Goal: Task Accomplishment & Management: Use online tool/utility

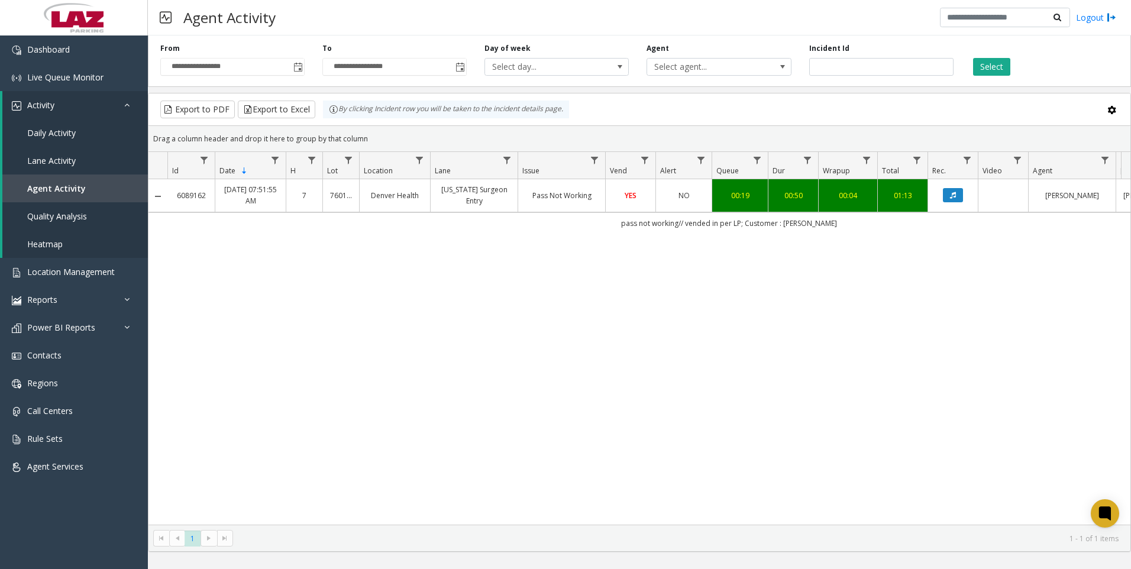
drag, startPoint x: 288, startPoint y: 386, endPoint x: 456, endPoint y: 281, distance: 198.0
click at [286, 386] on div "6089162 [DATE] 07:51:55 AM 7 760170 Denver Health [US_STATE] Surgeon Entry Pass…" at bounding box center [640, 352] width 982 height 346
click at [892, 63] on input "*******" at bounding box center [881, 67] width 144 height 18
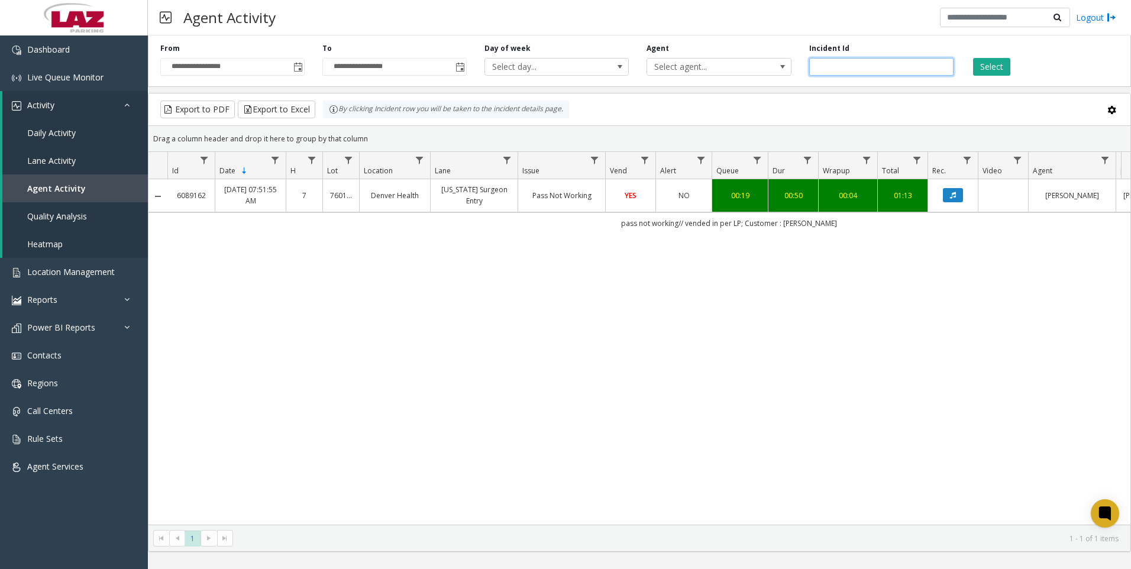
paste input "number"
click at [991, 65] on button "Select" at bounding box center [991, 67] width 37 height 18
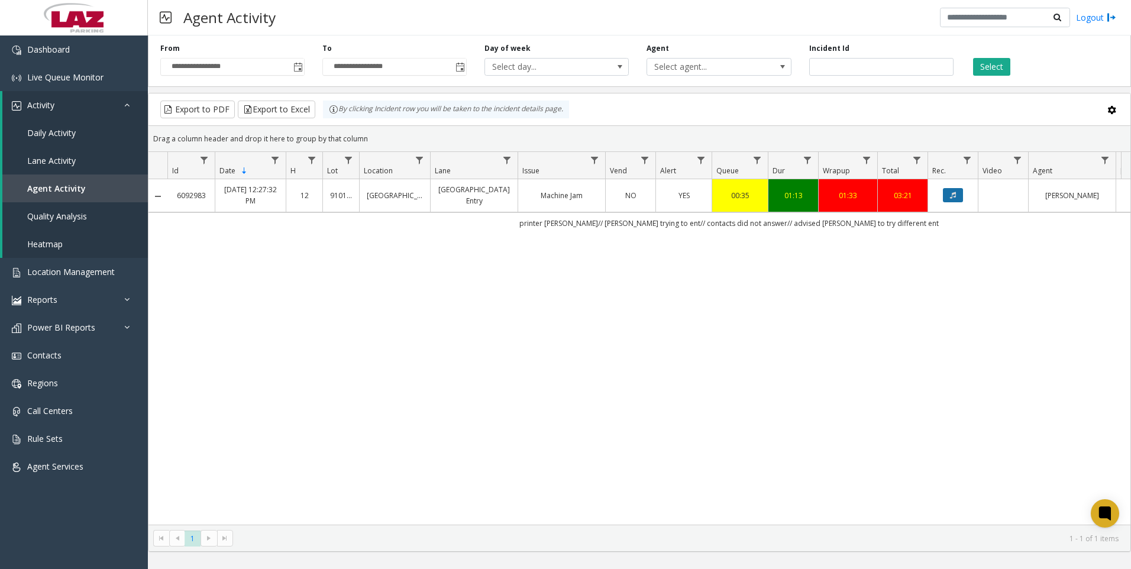
click at [951, 201] on button "Data table" at bounding box center [953, 195] width 20 height 14
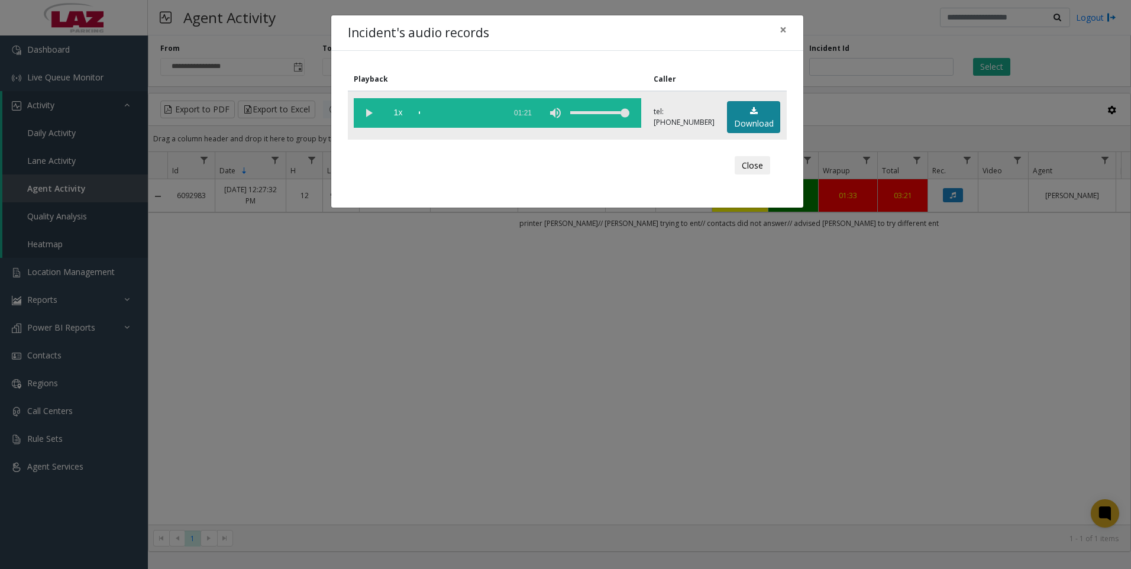
click at [766, 122] on link "Download" at bounding box center [753, 117] width 53 height 33
click at [865, 96] on div "Incident's audio records × Playback Caller 1x 01:21 tel:[PHONE_NUMBER] Download…" at bounding box center [565, 284] width 1131 height 569
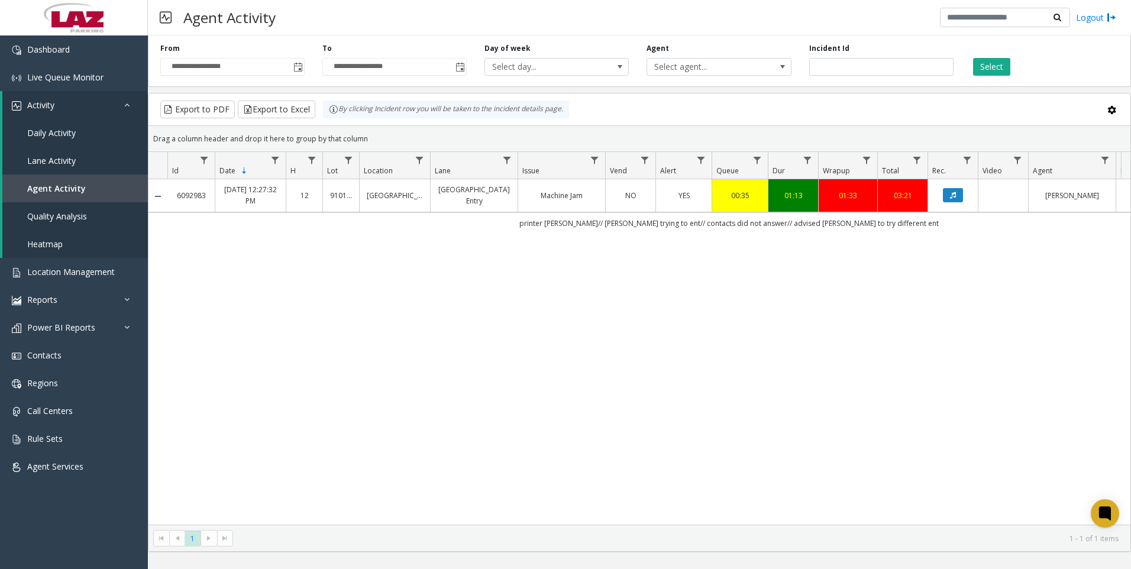
drag, startPoint x: 220, startPoint y: 348, endPoint x: 247, endPoint y: 372, distance: 36.9
click at [220, 348] on div "6092983 [DATE] 12:27:32 PM 12 910133 [GEOGRAPHIC_DATA] [GEOGRAPHIC_DATA] Entry …" at bounding box center [640, 352] width 982 height 346
click at [293, 391] on div "6092983 [DATE] 12:27:32 PM 12 910133 [GEOGRAPHIC_DATA] [GEOGRAPHIC_DATA] Entry …" at bounding box center [640, 352] width 982 height 346
click at [225, 271] on div "6092983 [DATE] 12:27:32 PM 12 910133 [GEOGRAPHIC_DATA] [GEOGRAPHIC_DATA] Entry …" at bounding box center [640, 352] width 982 height 346
click at [865, 71] on input "*******" at bounding box center [881, 67] width 144 height 18
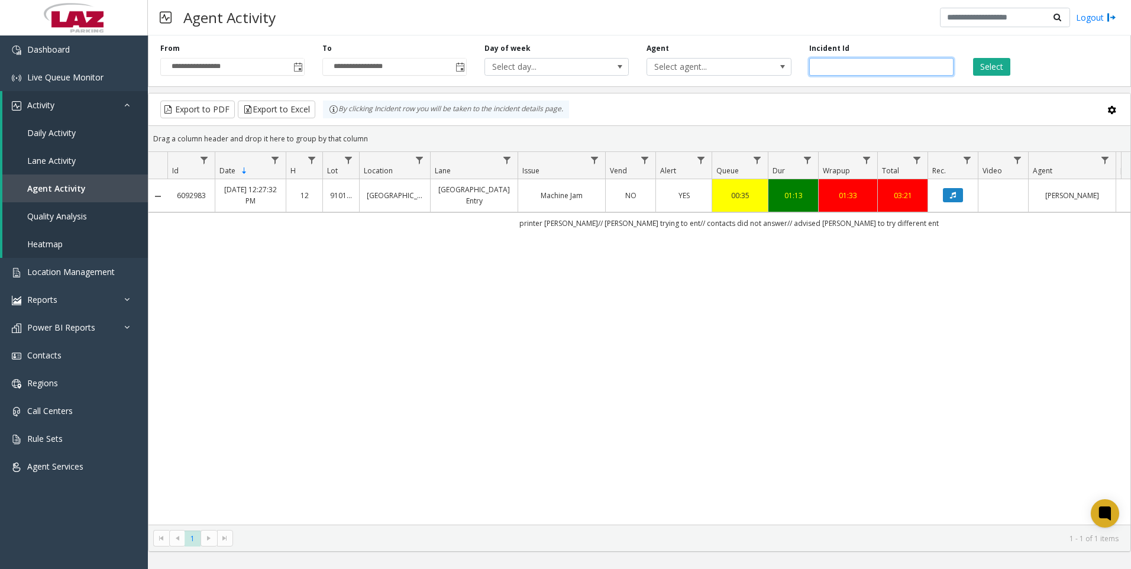
click at [866, 71] on input "*******" at bounding box center [881, 67] width 144 height 18
paste input "number"
click at [981, 60] on button "Select" at bounding box center [991, 67] width 37 height 18
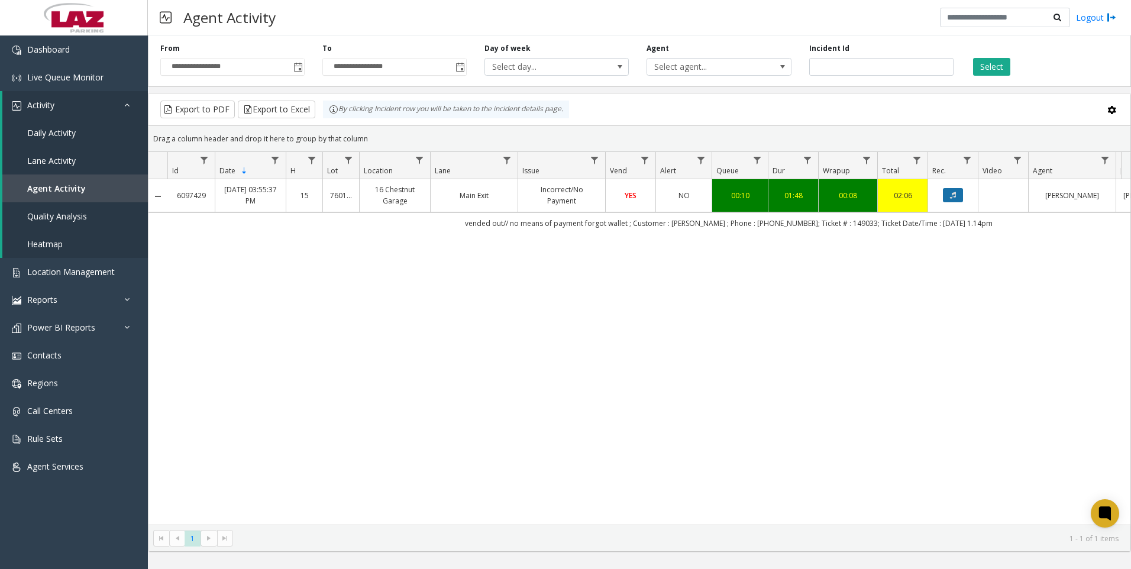
click at [956, 191] on button "Data table" at bounding box center [953, 195] width 20 height 14
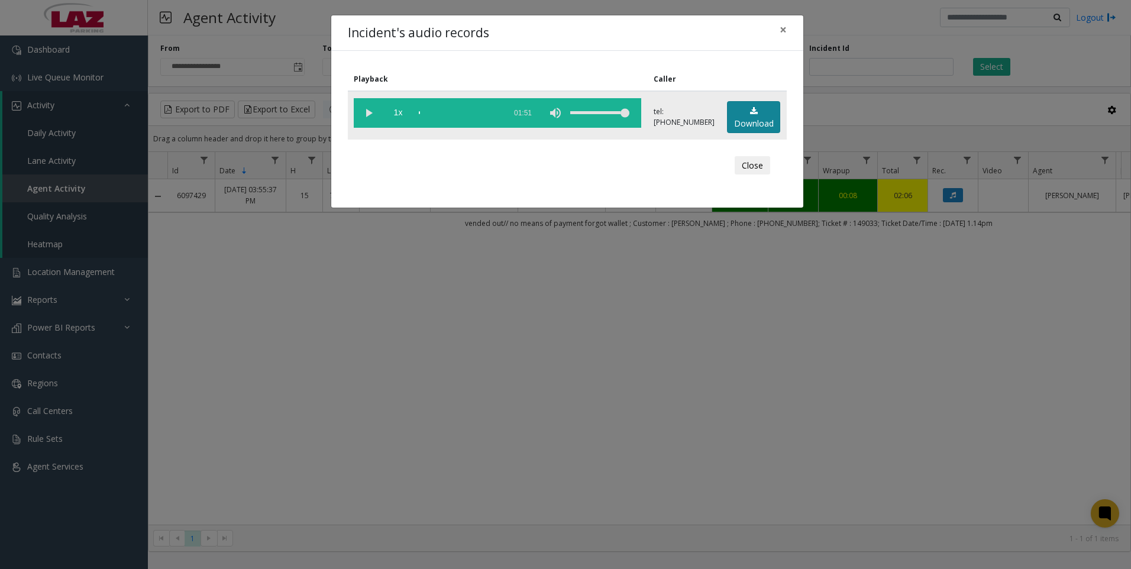
click at [765, 121] on link "Download" at bounding box center [753, 117] width 53 height 33
click at [327, 379] on div "Incident's audio records × Playback Caller 1x 01:51 tel:[PHONE_NUMBER] Download…" at bounding box center [565, 284] width 1131 height 569
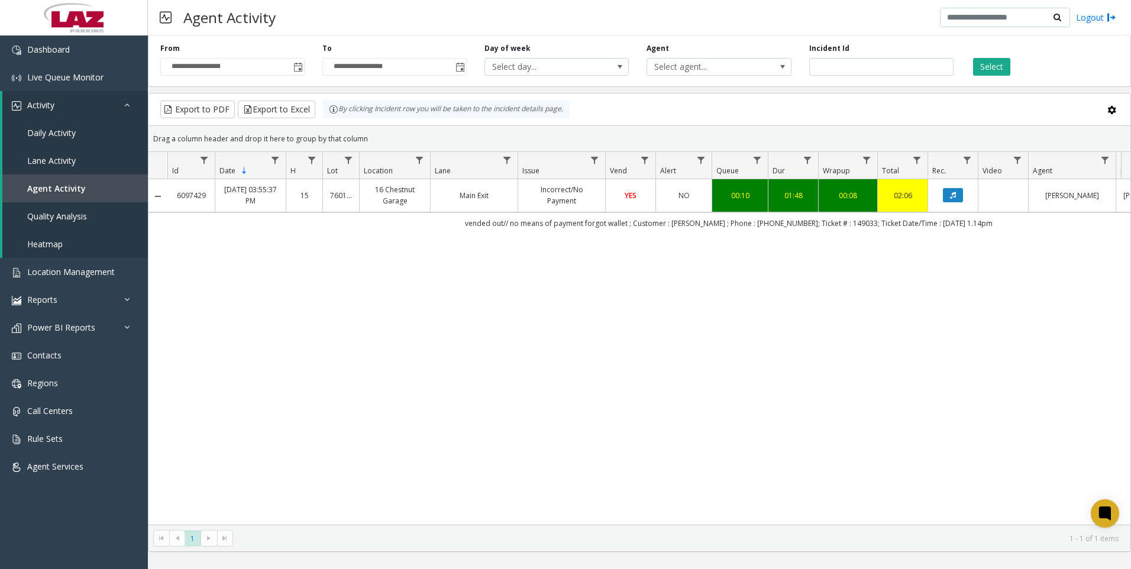
drag, startPoint x: 277, startPoint y: 412, endPoint x: 284, endPoint y: 407, distance: 8.9
click at [280, 408] on div "6097429 [DATE] 03:55:37 PM 15 760132 16 Chestnut Garage Main Exit Incorrect/No …" at bounding box center [640, 352] width 982 height 346
click at [817, 388] on div "6097429 [DATE] 03:55:37 PM 15 760132 16 Chestnut Garage Main Exit Incorrect/No …" at bounding box center [640, 352] width 982 height 346
click at [842, 63] on input "*******" at bounding box center [881, 67] width 144 height 18
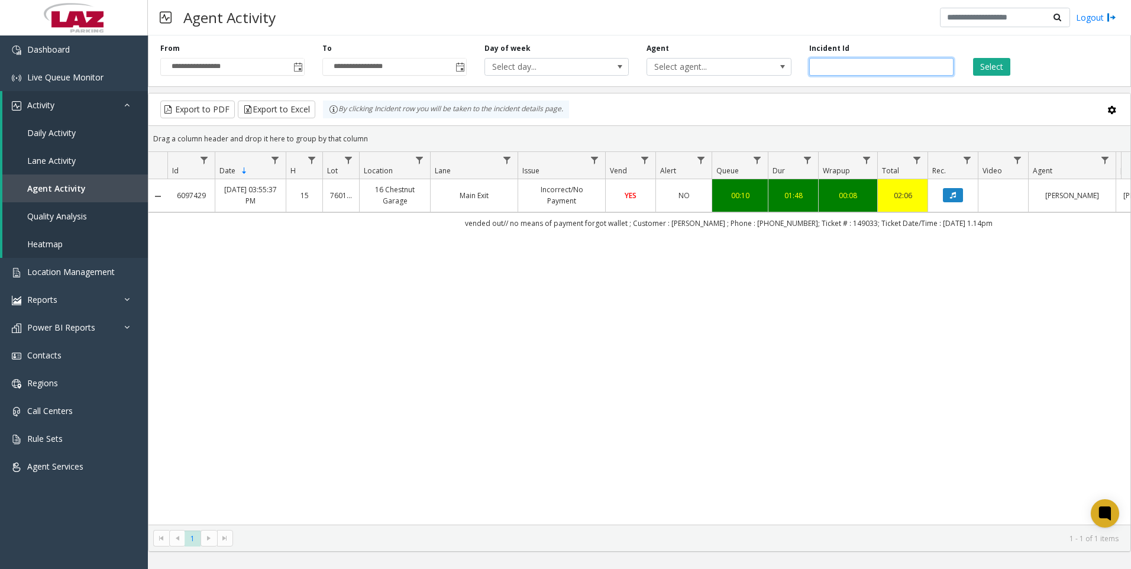
click at [842, 63] on input "*******" at bounding box center [881, 67] width 144 height 18
paste input "number"
click at [979, 69] on button "Select" at bounding box center [991, 67] width 37 height 18
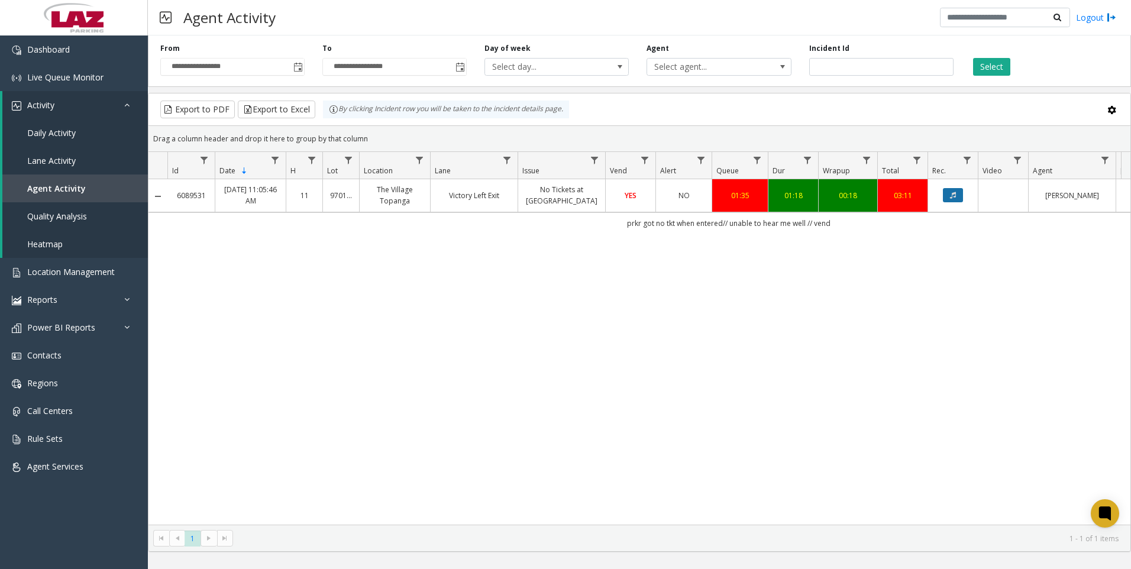
click at [961, 194] on button "Data table" at bounding box center [953, 195] width 20 height 14
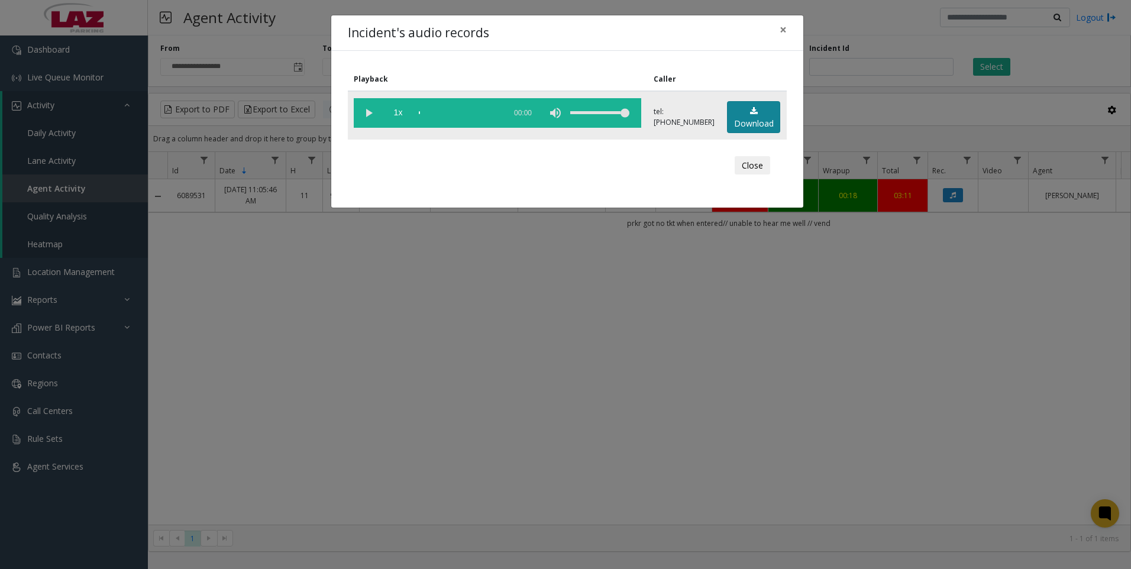
click at [738, 125] on link "Download" at bounding box center [753, 117] width 53 height 33
click at [299, 428] on div "Incident's audio records × Playback Caller 1x 01:14 tel:[PHONE_NUMBER] Download…" at bounding box center [565, 284] width 1131 height 569
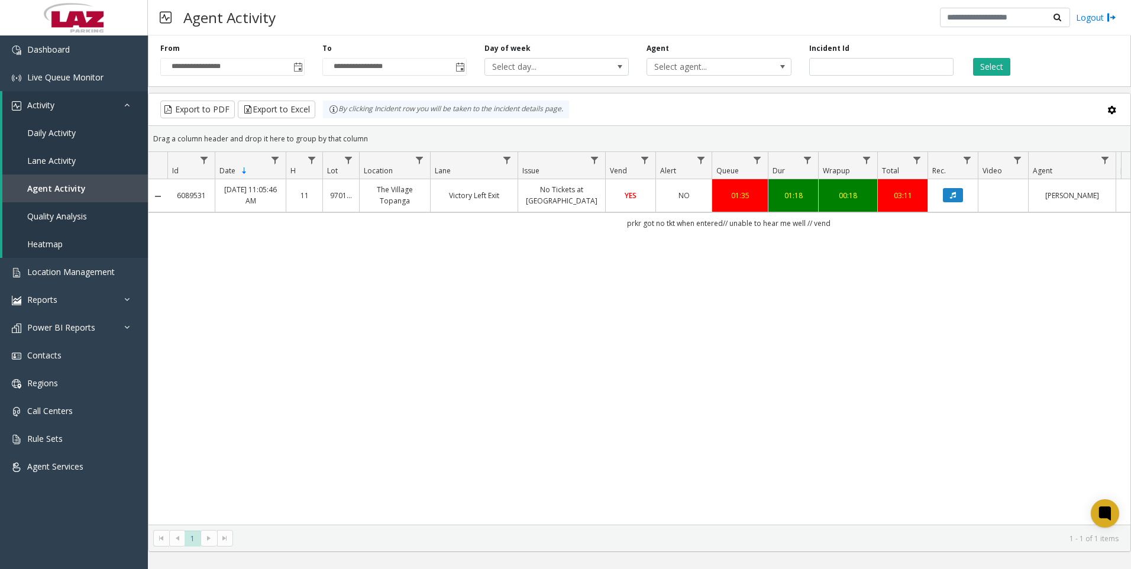
click at [749, 214] on td "prkr got no tkt when entered// unable to hear me well // vend" at bounding box center [728, 222] width 1123 height 21
click at [851, 66] on input "*******" at bounding box center [881, 67] width 144 height 18
paste input "number"
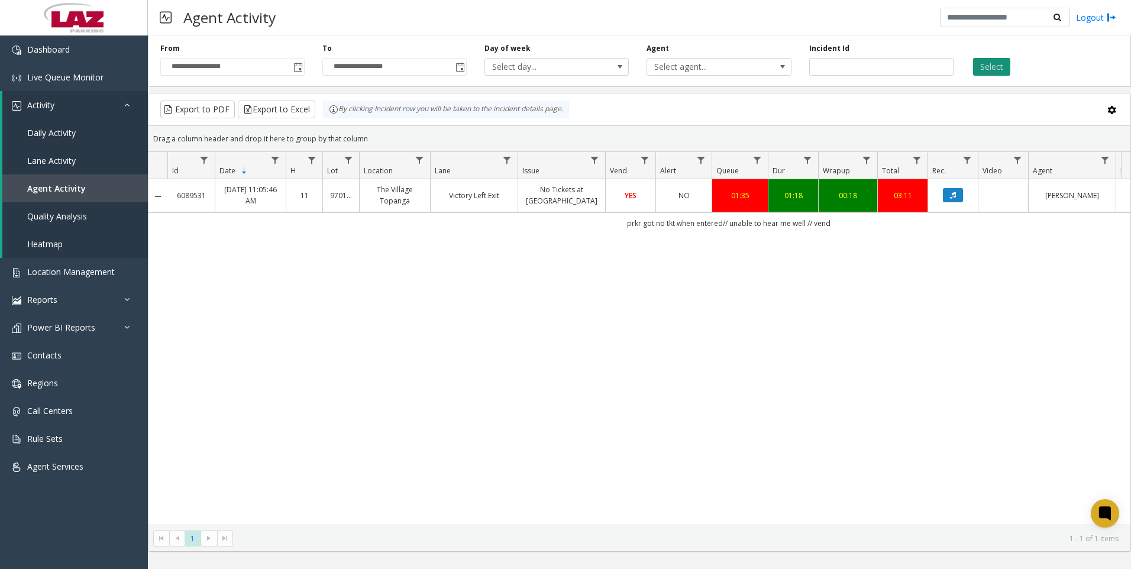
click at [996, 67] on button "Select" at bounding box center [991, 67] width 37 height 18
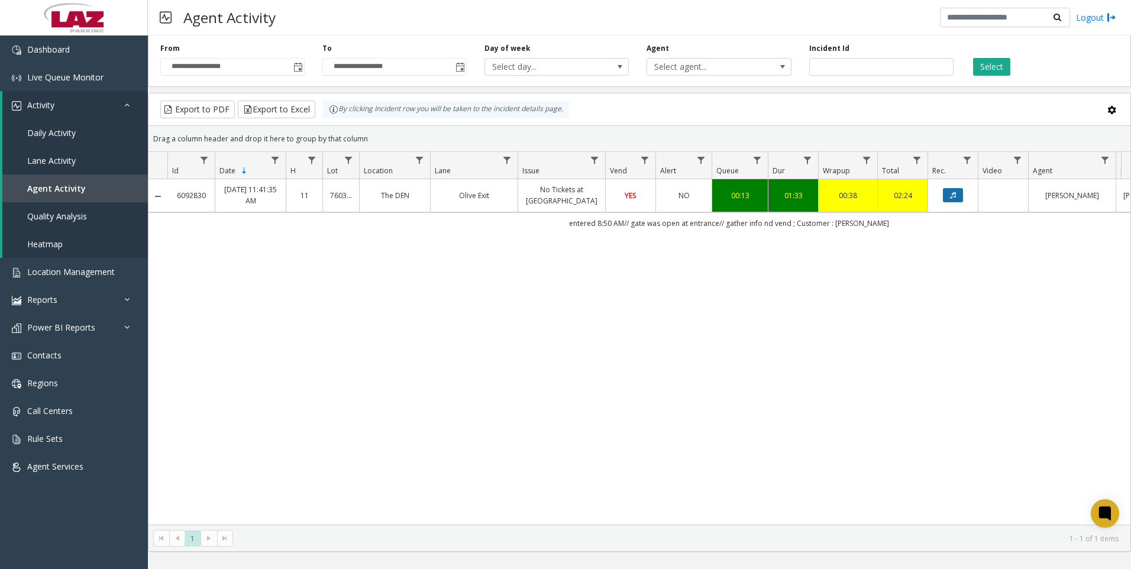
click at [956, 196] on icon "Data table" at bounding box center [953, 195] width 6 height 7
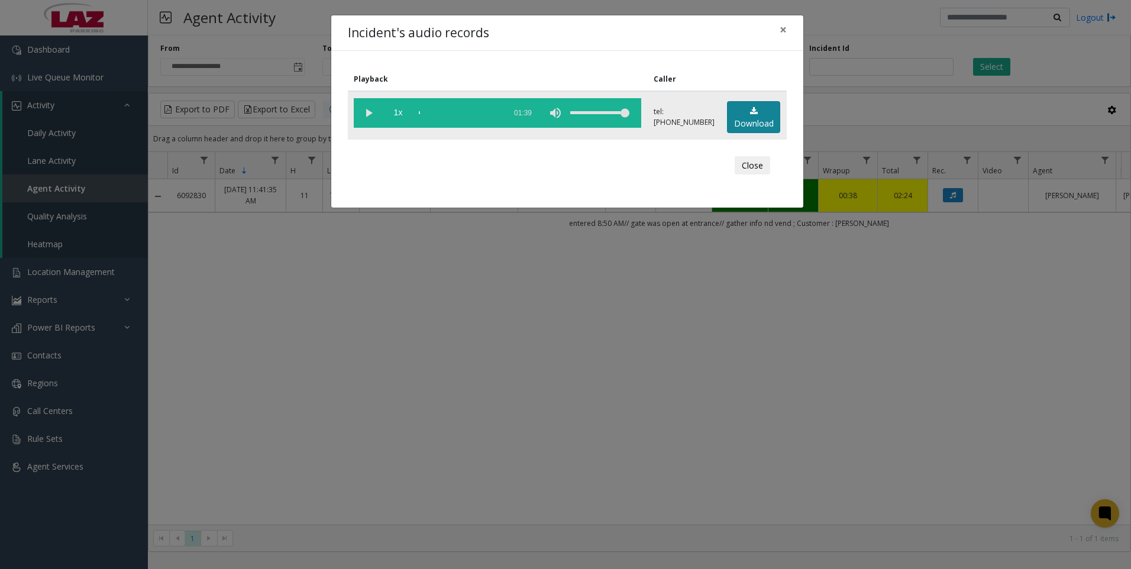
click at [763, 117] on link "Download" at bounding box center [753, 117] width 53 height 33
click at [353, 378] on div "Incident's audio records × Playback Caller 1x 01:39 tel:[PHONE_NUMBER] Download…" at bounding box center [565, 284] width 1131 height 569
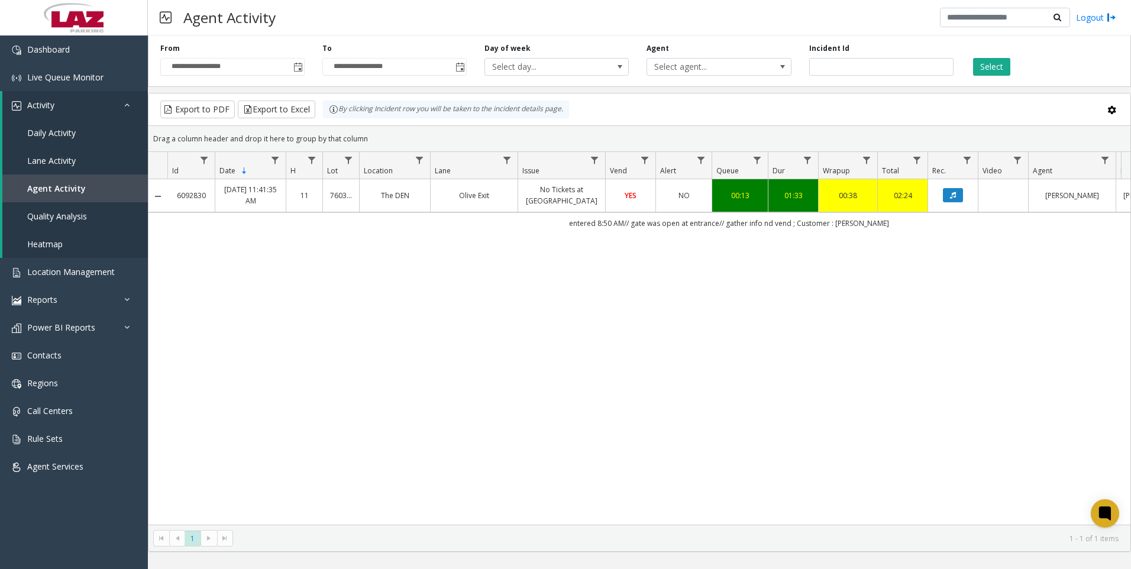
click at [399, 380] on div "6092830 [DATE] 11:41:35 AM 11 760302 The DEN Olive Exit No Tickets at Entrance …" at bounding box center [640, 352] width 982 height 346
click at [307, 569] on html "**********" at bounding box center [565, 284] width 1131 height 569
click at [817, 283] on div "6092830 [DATE] 11:41:35 AM 11 760302 The DEN Olive Exit No Tickets at Entrance …" at bounding box center [640, 352] width 982 height 346
click at [867, 70] on input "*******" at bounding box center [881, 67] width 144 height 18
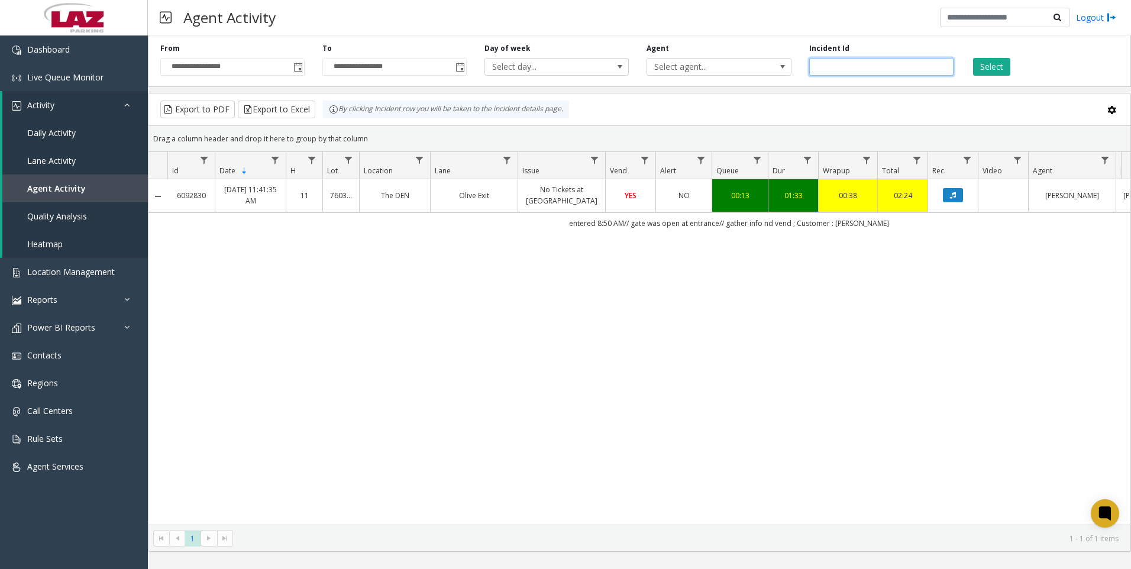
click at [867, 70] on input "*******" at bounding box center [881, 67] width 144 height 18
paste input "number"
type input "*******"
click at [994, 66] on button "Select" at bounding box center [991, 67] width 37 height 18
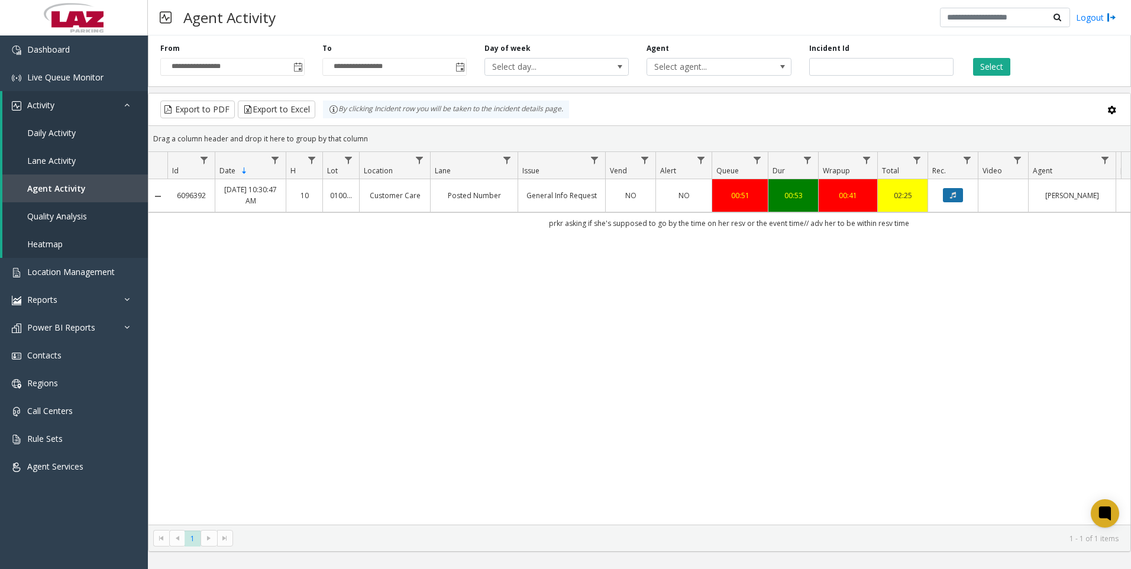
click at [949, 193] on button "Data table" at bounding box center [953, 195] width 20 height 14
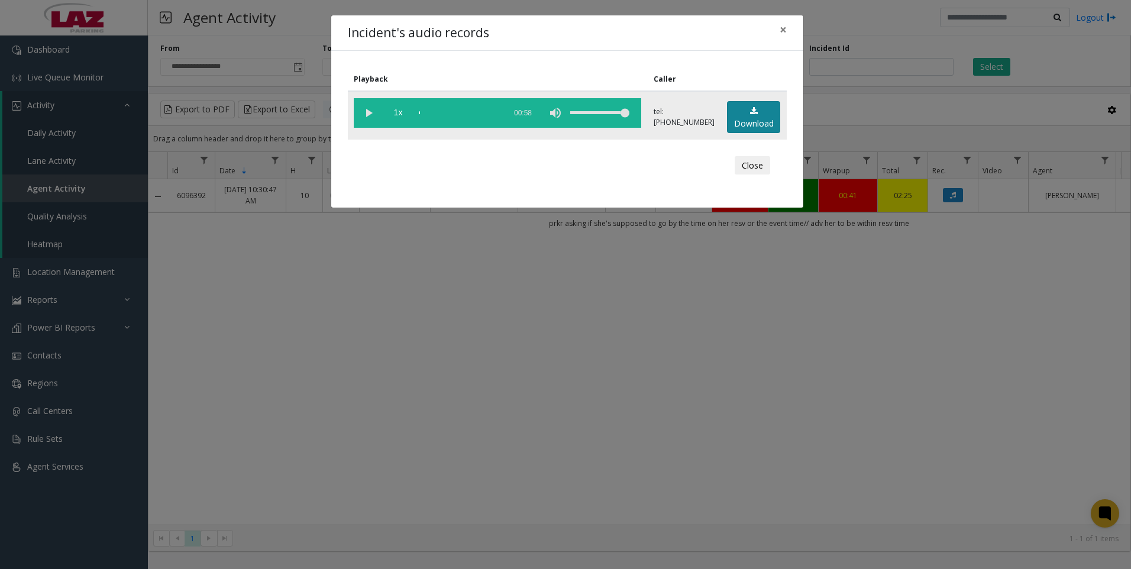
click at [751, 118] on link "Download" at bounding box center [753, 117] width 53 height 33
click at [263, 328] on div "Incident's audio records × Playback Caller 1x 00:58 tel:[PHONE_NUMBER] Download…" at bounding box center [565, 284] width 1131 height 569
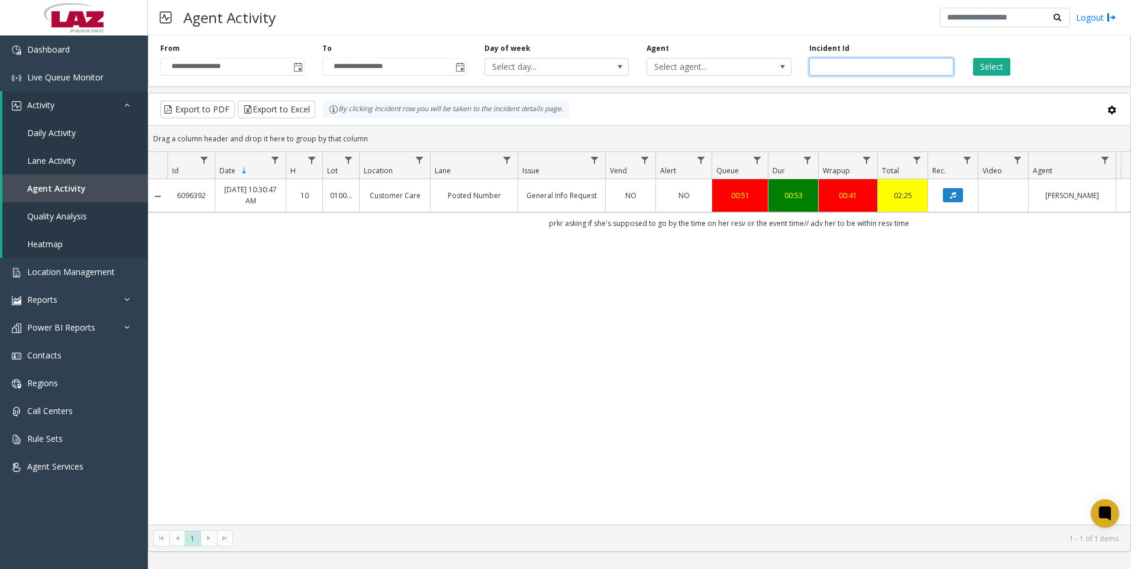
drag, startPoint x: 892, startPoint y: 66, endPoint x: 744, endPoint y: 86, distance: 148.6
click at [744, 86] on div "**********" at bounding box center [639, 59] width 983 height 56
click at [293, 73] on span "Toggle popup" at bounding box center [297, 66] width 13 height 19
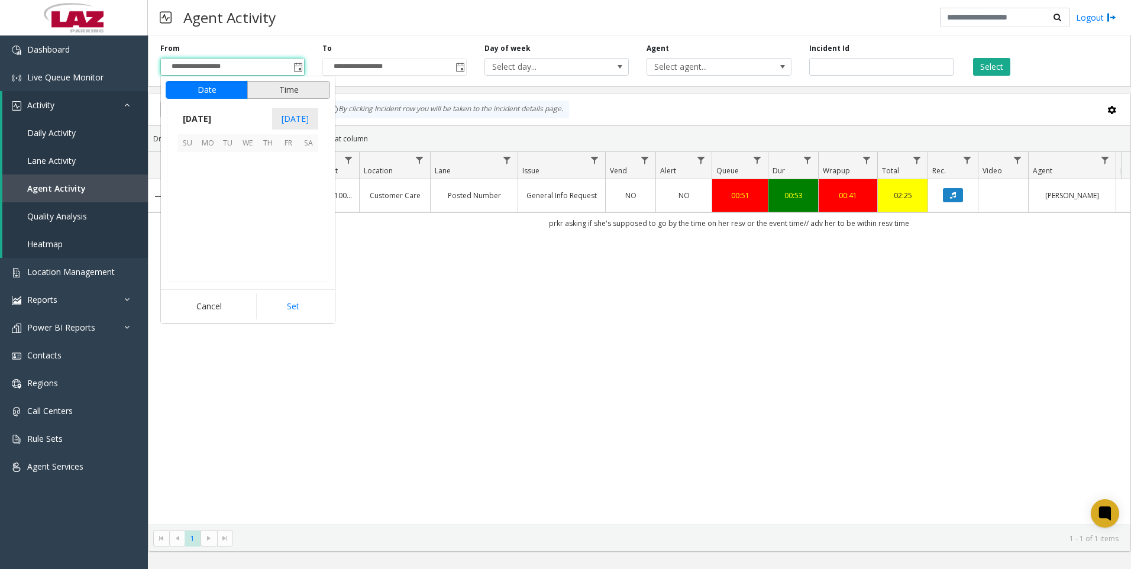
scroll to position [212373, 0]
click at [208, 164] on span "1" at bounding box center [208, 162] width 20 height 20
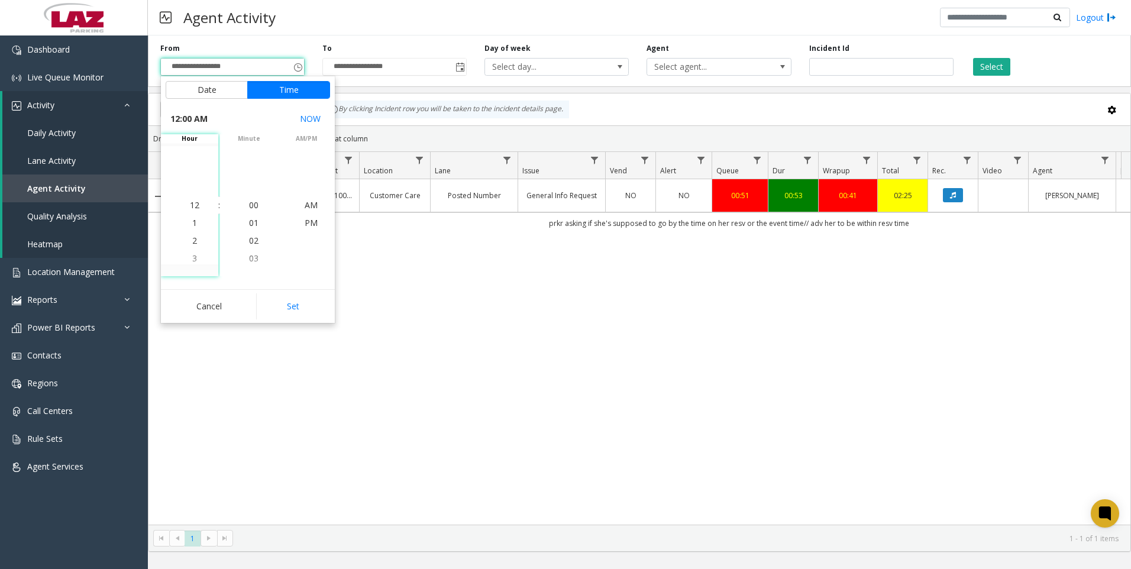
click at [280, 303] on button "Set" at bounding box center [293, 306] width 75 height 26
type input "**********"
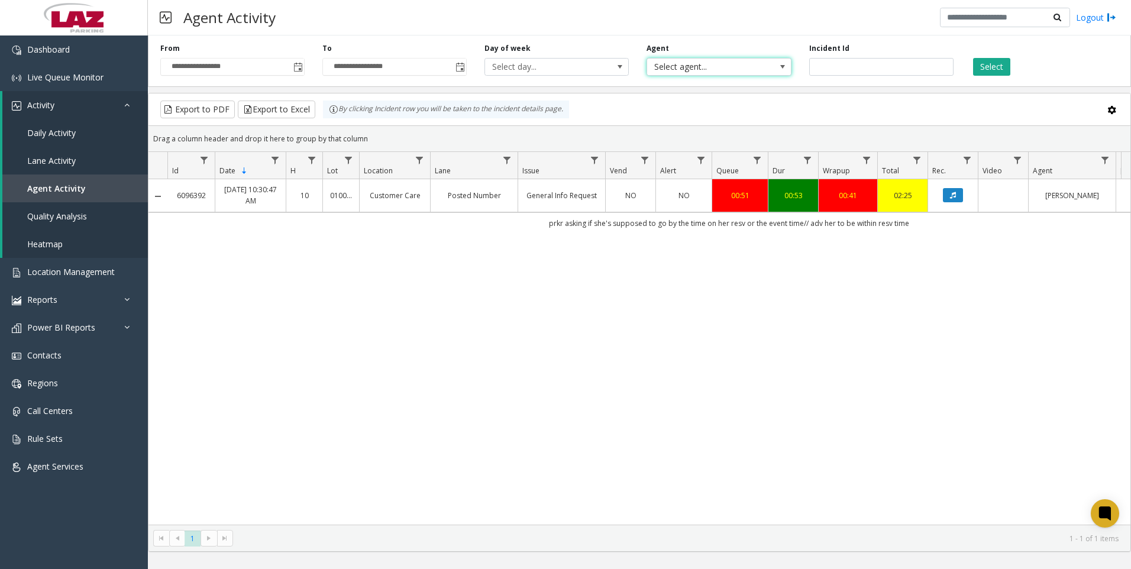
click at [748, 68] on span "Select agent..." at bounding box center [704, 67] width 115 height 17
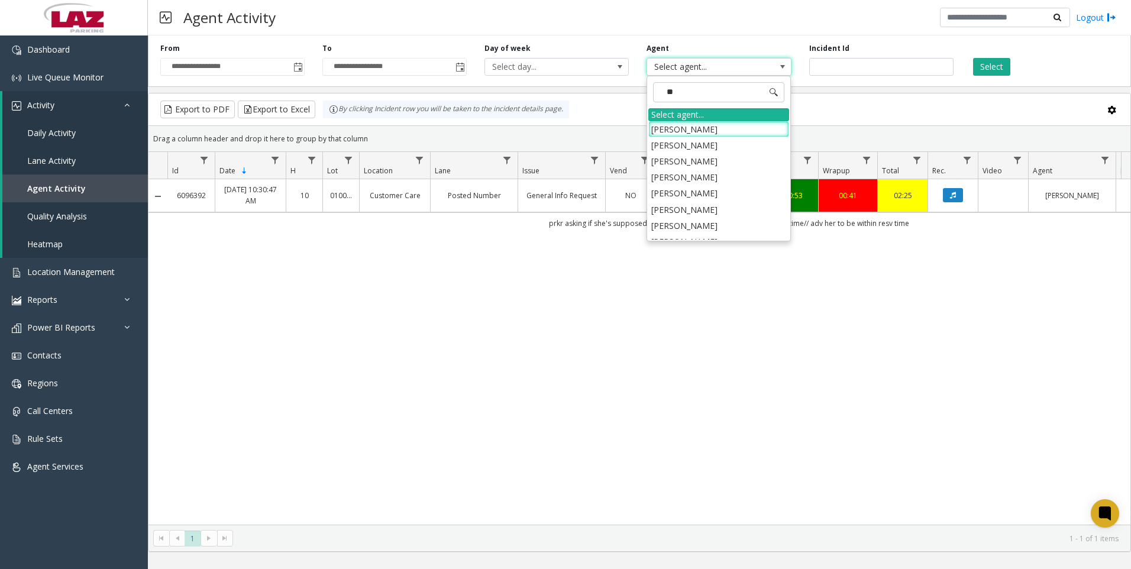
type input "***"
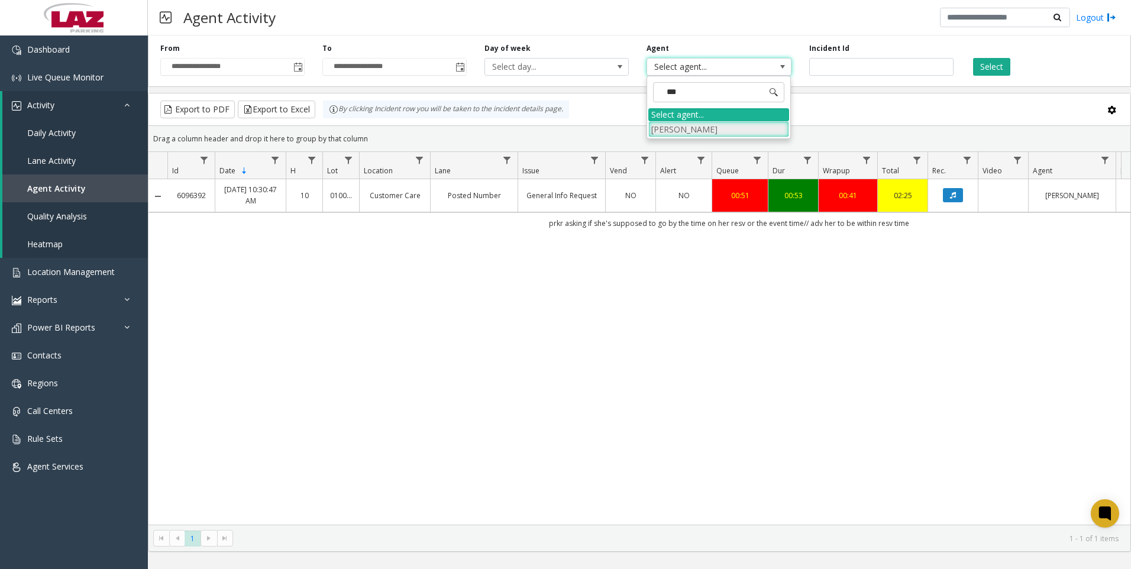
click at [685, 125] on li "[PERSON_NAME]" at bounding box center [719, 129] width 141 height 16
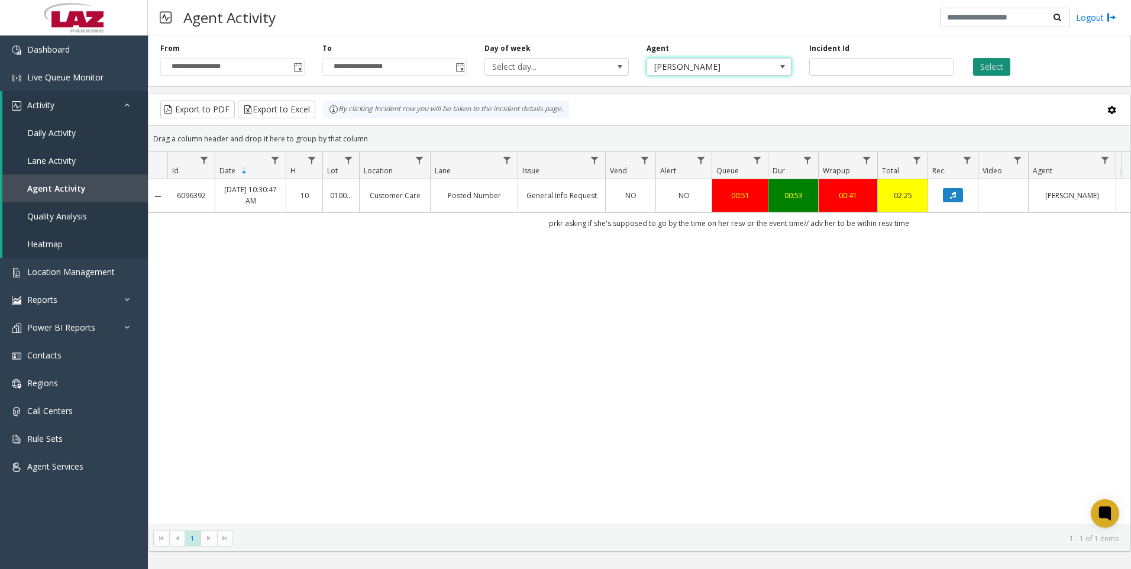
click at [1003, 68] on button "Select" at bounding box center [991, 67] width 37 height 18
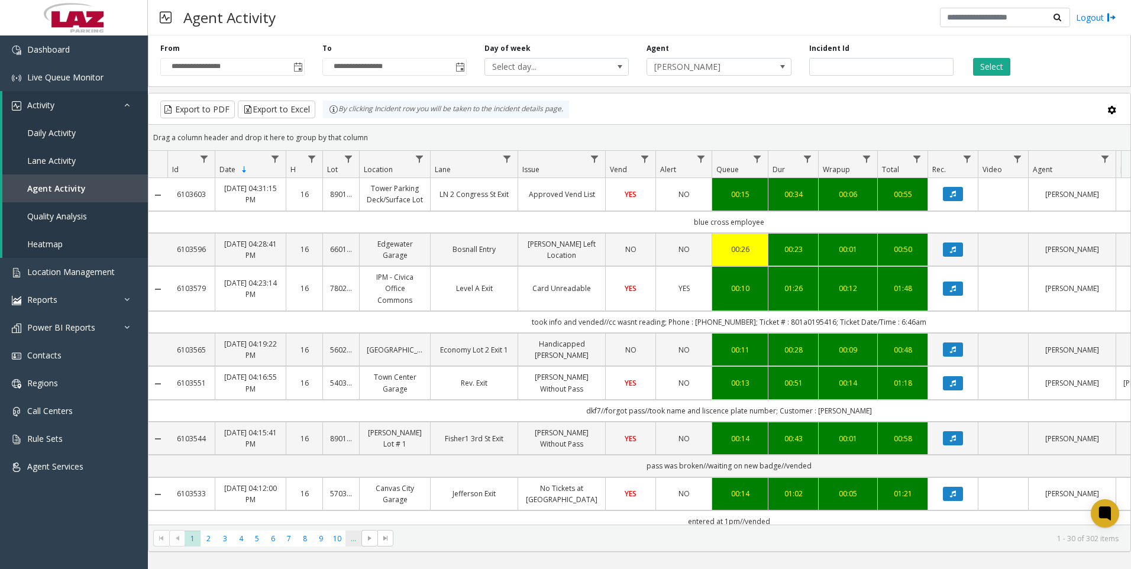
click at [350, 542] on span "..." at bounding box center [354, 539] width 16 height 16
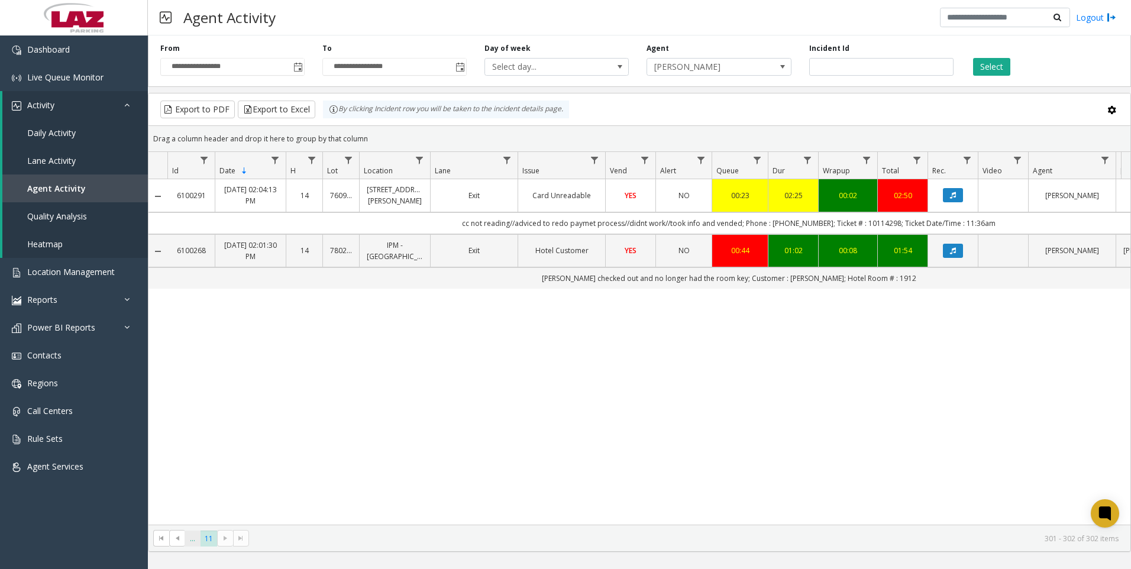
click at [193, 540] on span "..." at bounding box center [193, 539] width 16 height 16
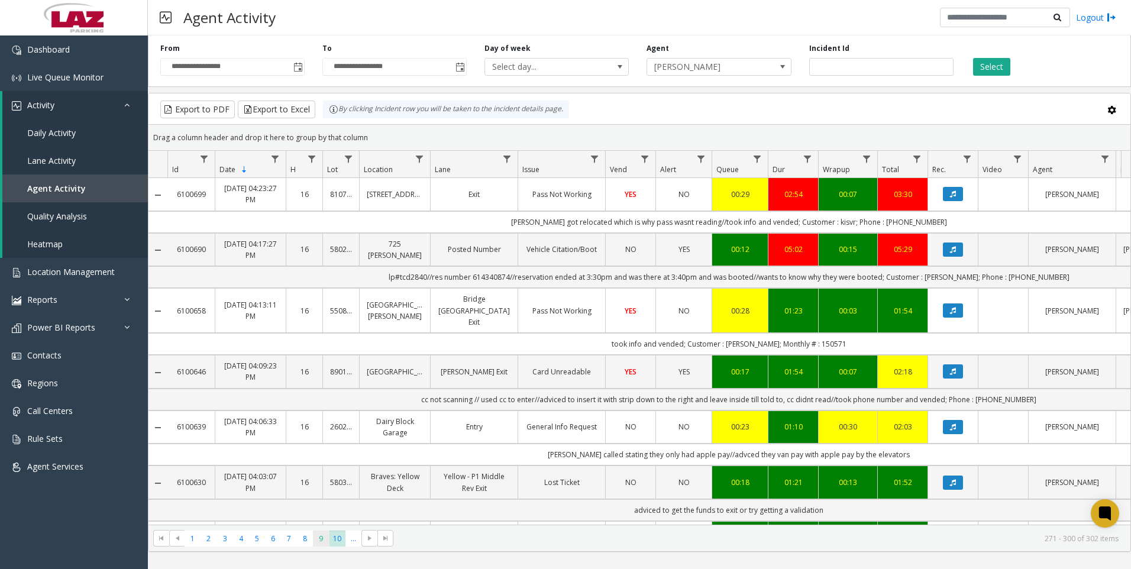
click at [315, 536] on span "9" at bounding box center [321, 539] width 16 height 16
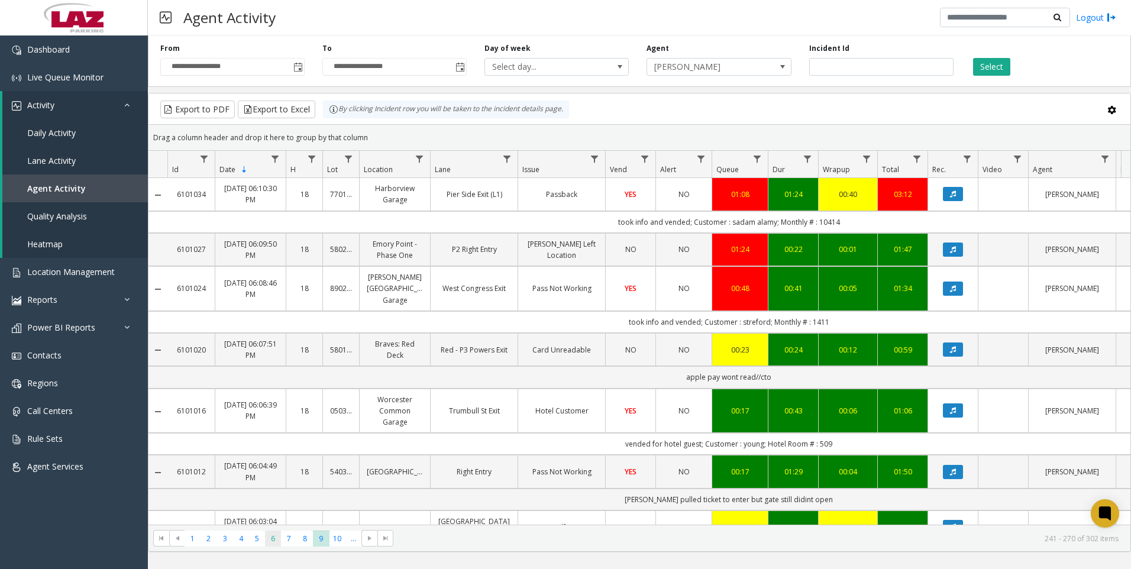
click at [269, 538] on span "6" at bounding box center [273, 539] width 16 height 16
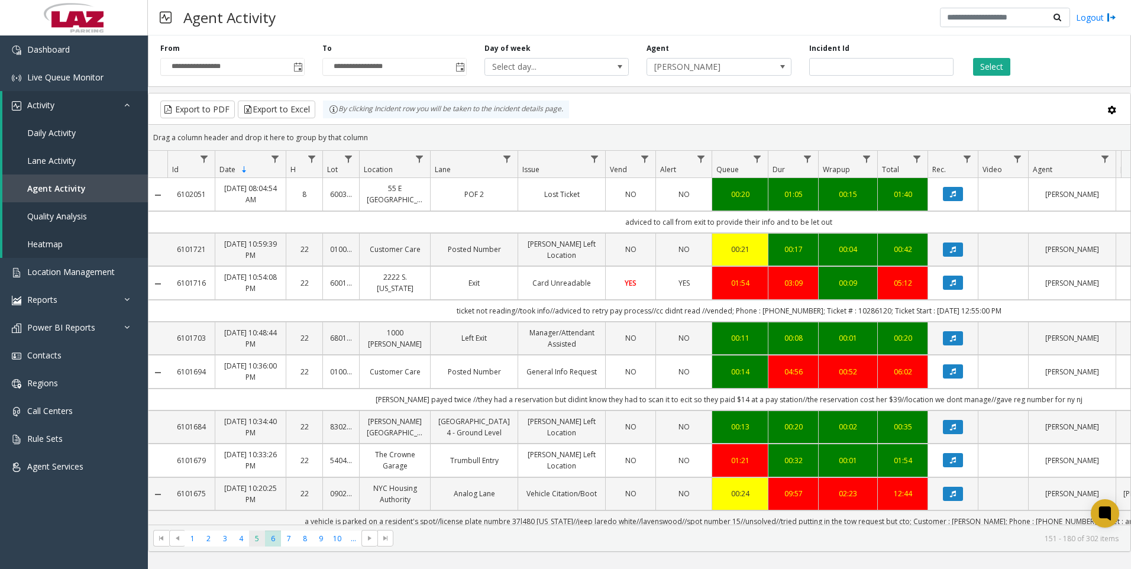
click at [256, 538] on span "5" at bounding box center [257, 539] width 16 height 16
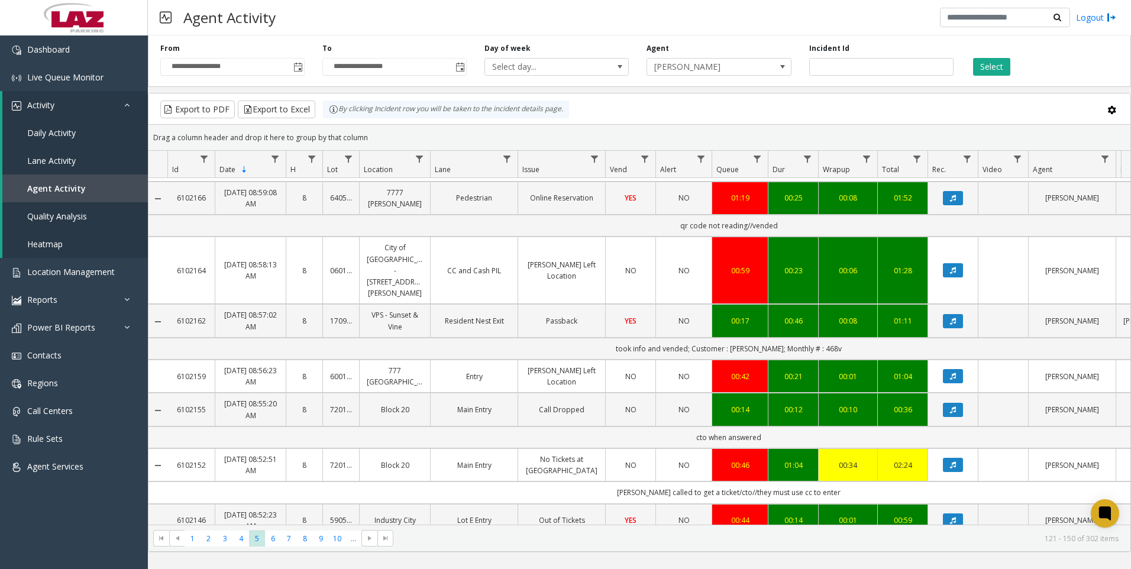
scroll to position [59, 0]
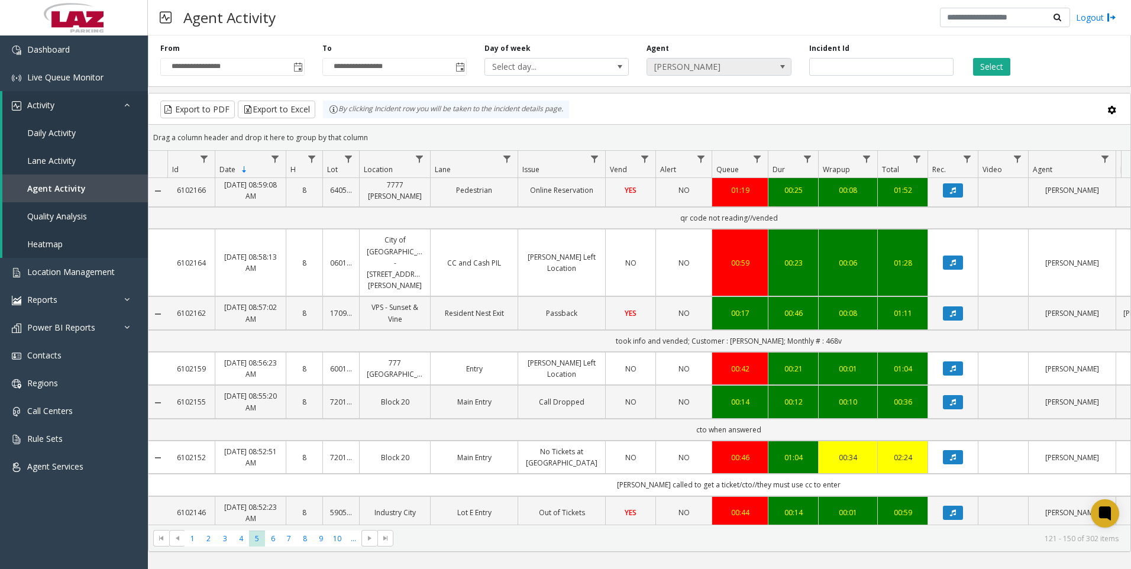
click at [702, 67] on span "[PERSON_NAME]" at bounding box center [704, 67] width 115 height 17
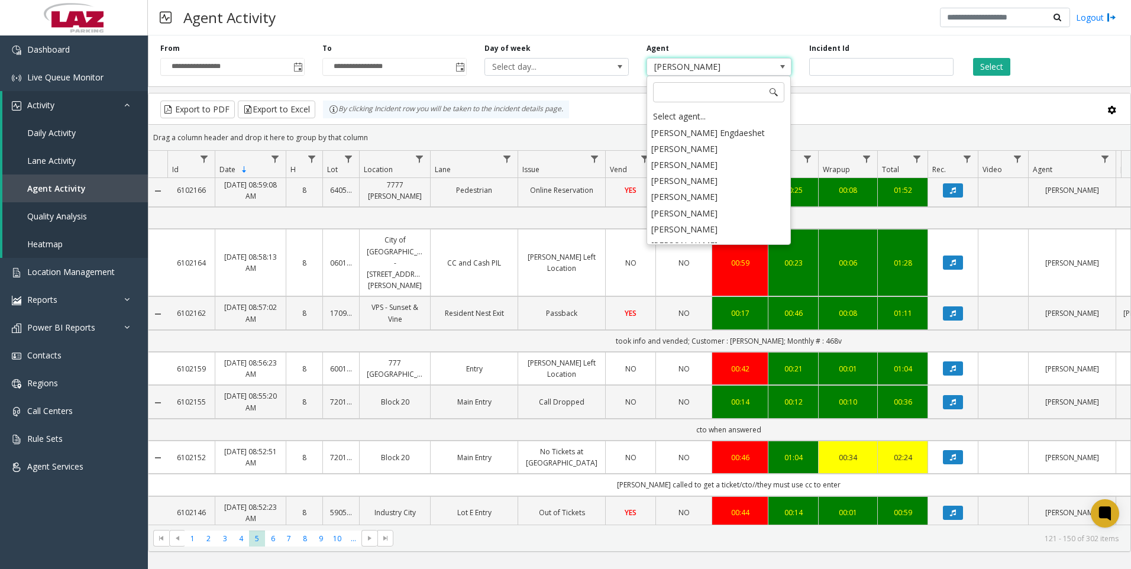
scroll to position [6223, 0]
click at [725, 190] on li "[PERSON_NAME]" at bounding box center [719, 198] width 141 height 16
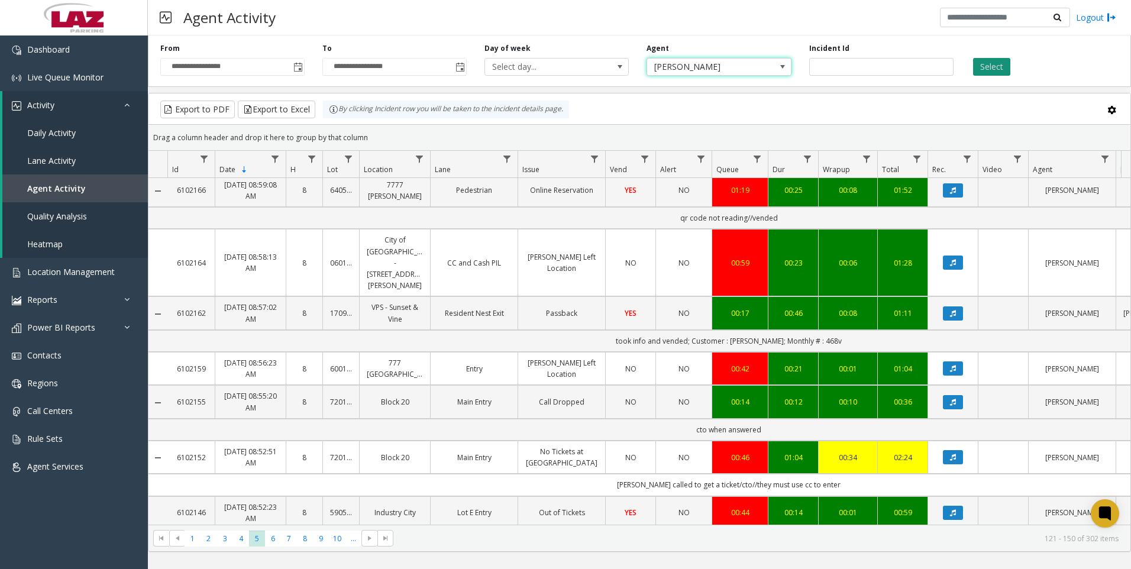
click at [991, 63] on button "Select" at bounding box center [991, 67] width 37 height 18
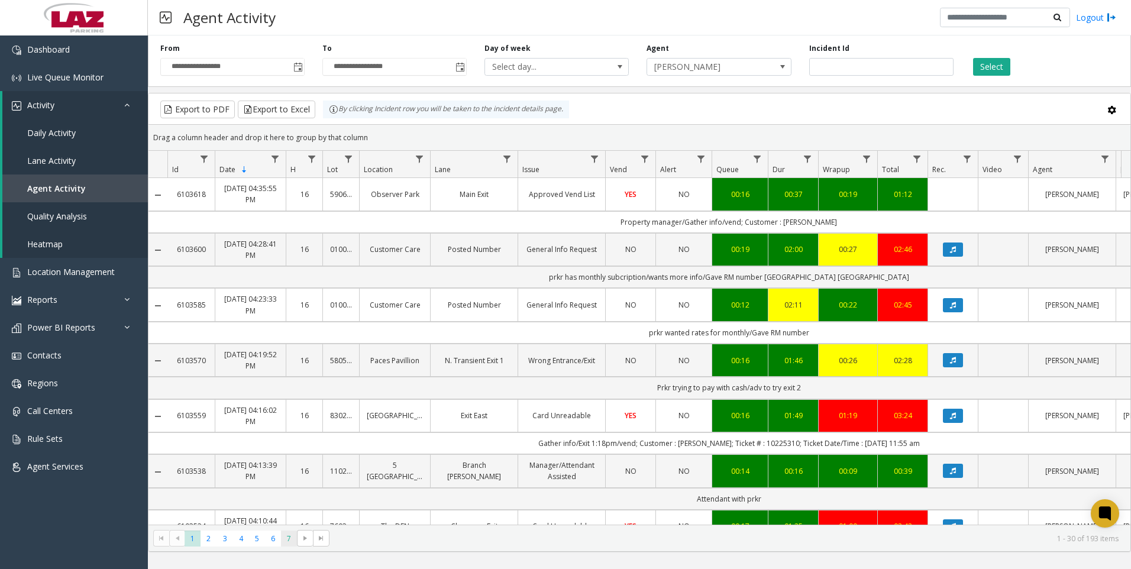
click at [288, 547] on kendo-pager "* * * * * * * 1 2 3 4 5 6 7 1 - 30 of 193 items" at bounding box center [640, 538] width 982 height 27
click at [286, 543] on span "7" at bounding box center [289, 539] width 16 height 16
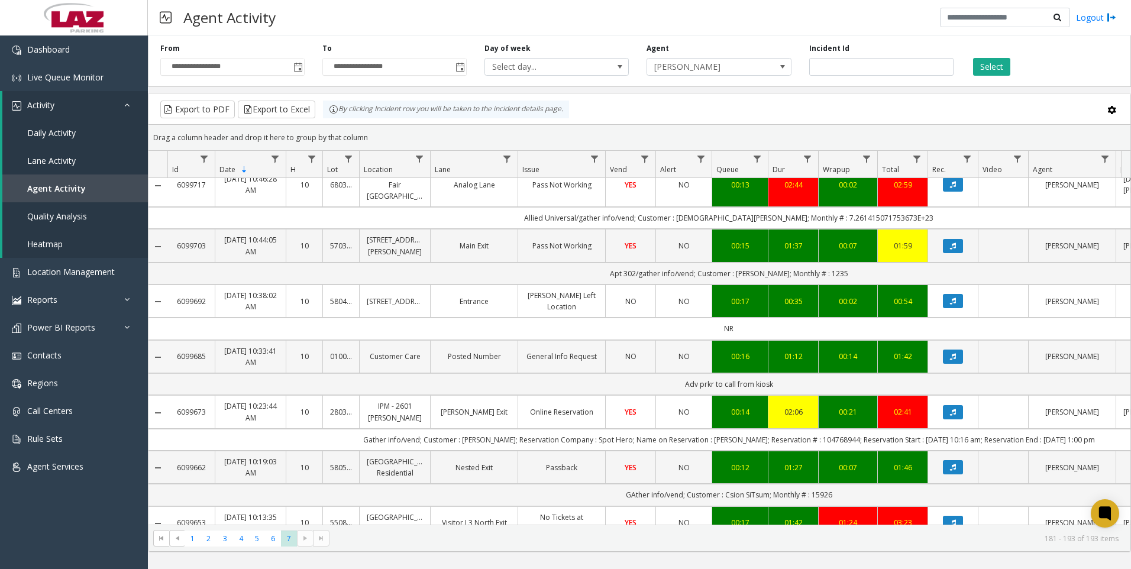
scroll to position [296, 0]
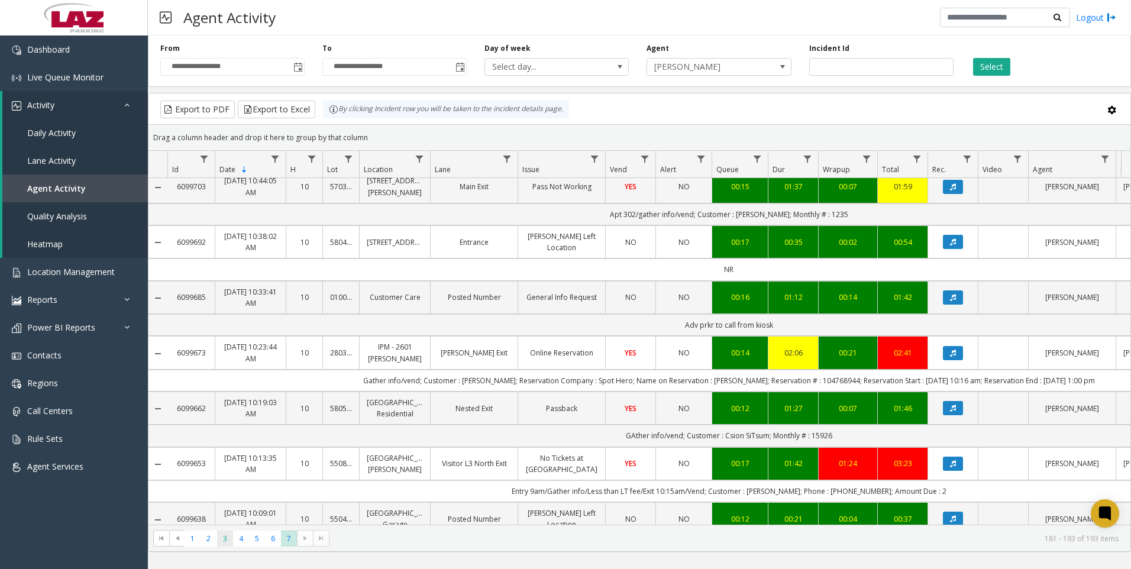
click at [220, 538] on span "3" at bounding box center [225, 539] width 16 height 16
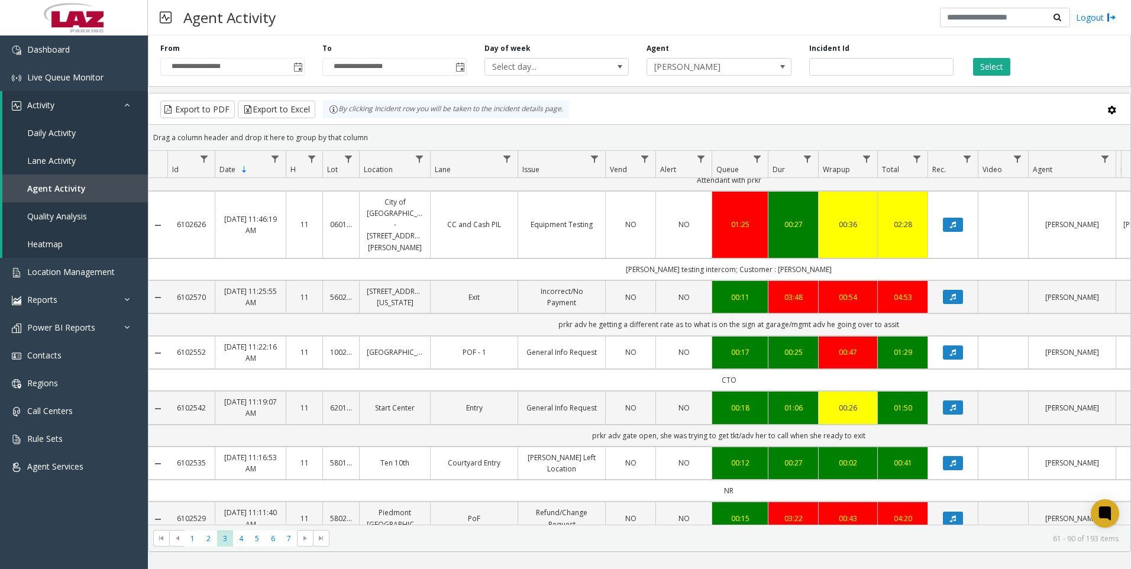
scroll to position [710, 0]
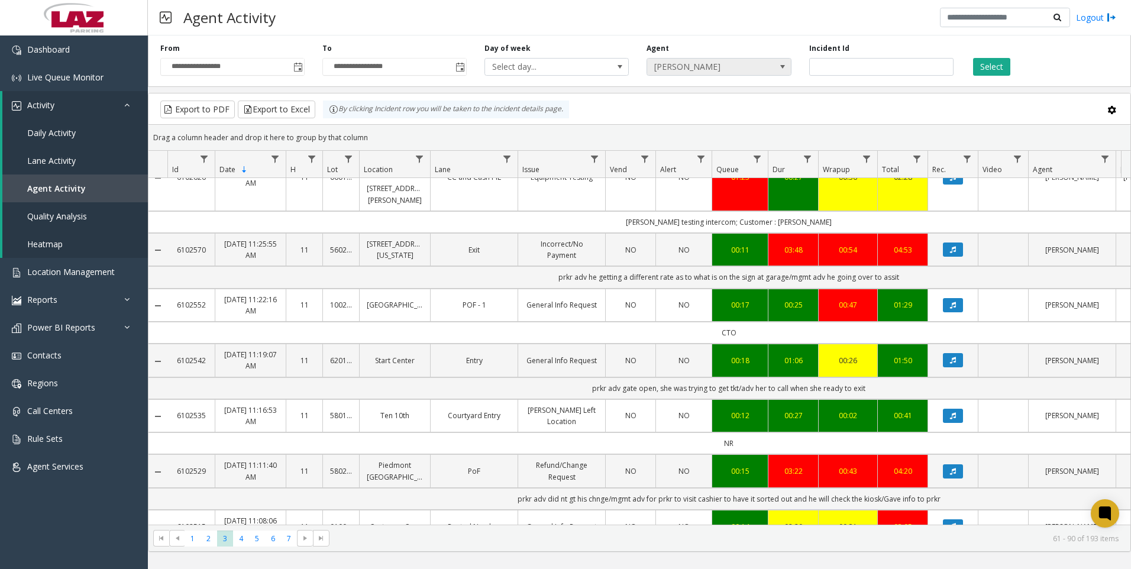
click at [718, 70] on span "[PERSON_NAME]" at bounding box center [704, 67] width 115 height 17
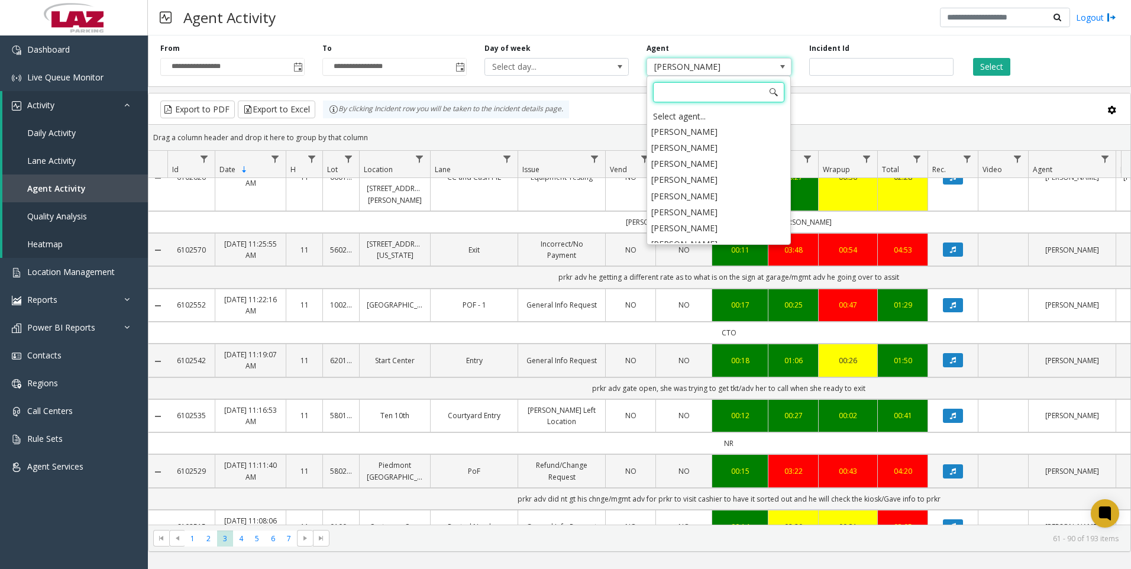
scroll to position [6028, 0]
click at [690, 288] on li "[PERSON_NAME]" at bounding box center [719, 296] width 141 height 16
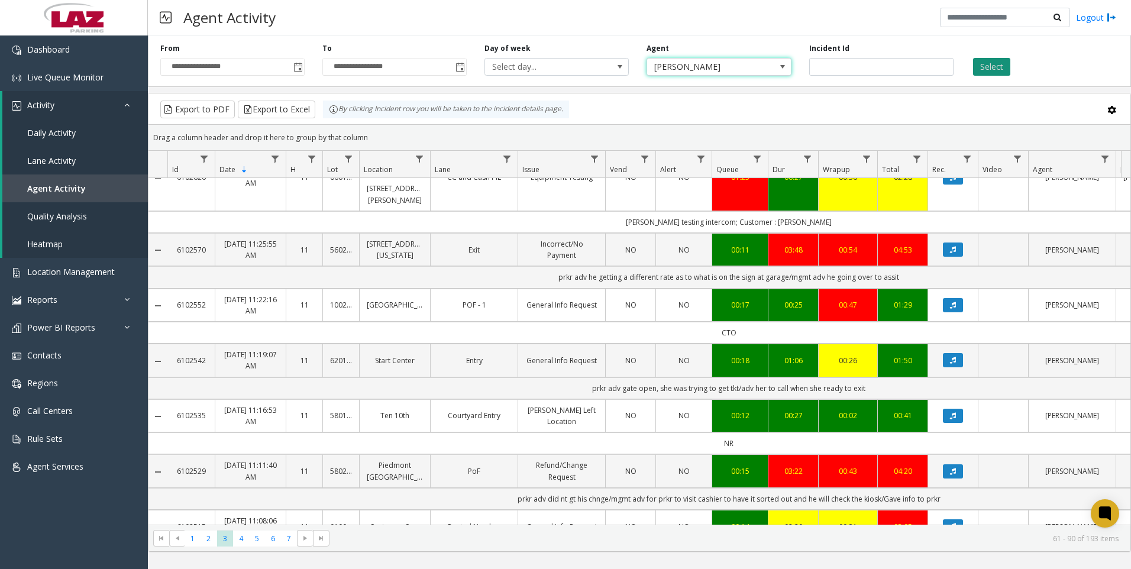
click at [991, 71] on button "Select" at bounding box center [991, 67] width 37 height 18
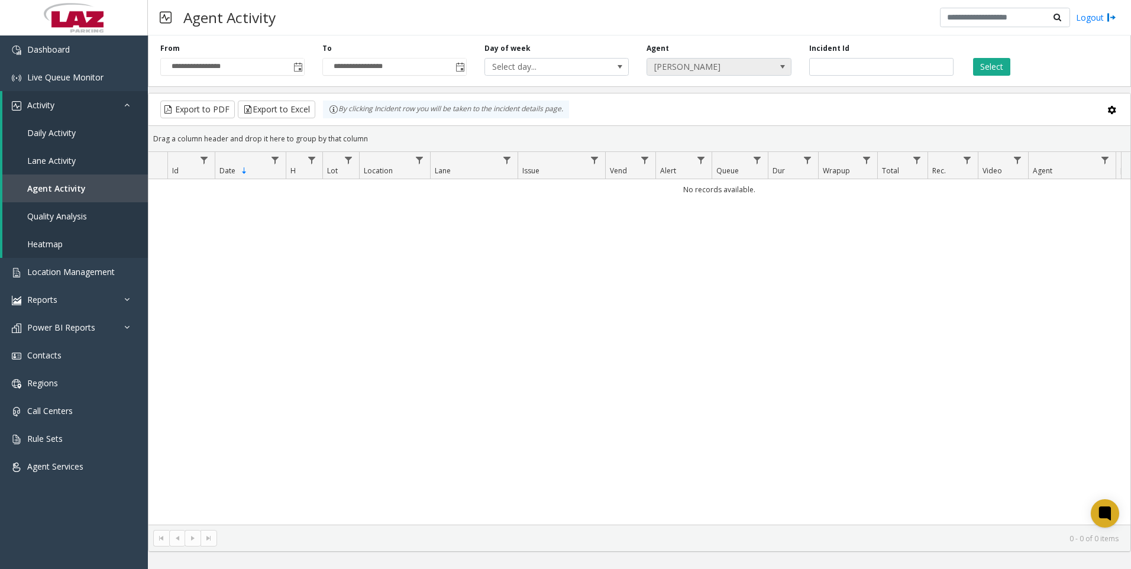
click at [669, 65] on span "[PERSON_NAME]" at bounding box center [704, 67] width 115 height 17
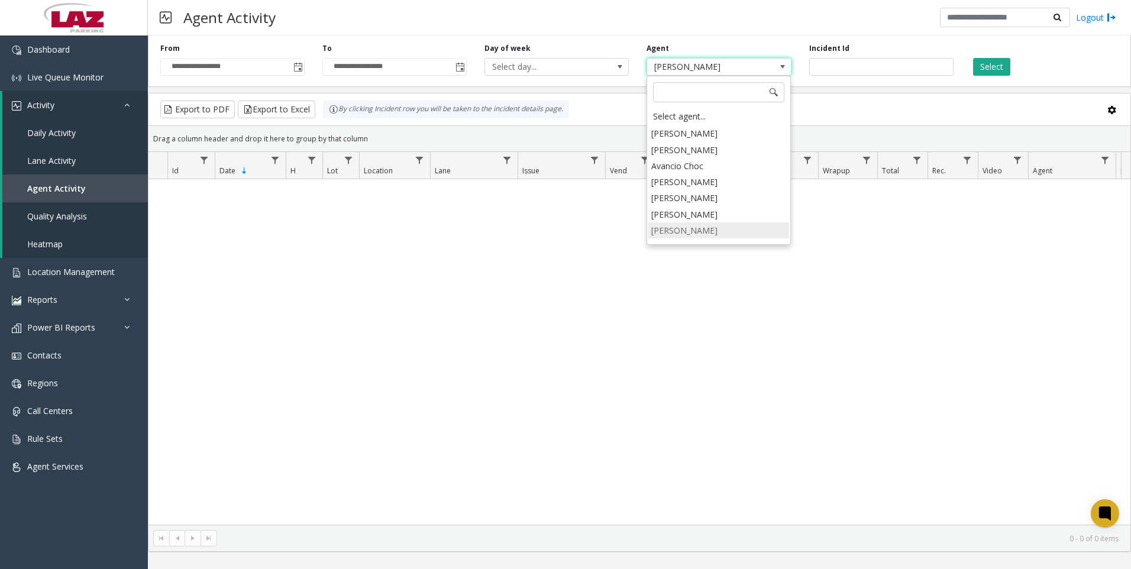
scroll to position [6501, 0]
click at [691, 233] on li "[PERSON_NAME]" at bounding box center [719, 241] width 141 height 16
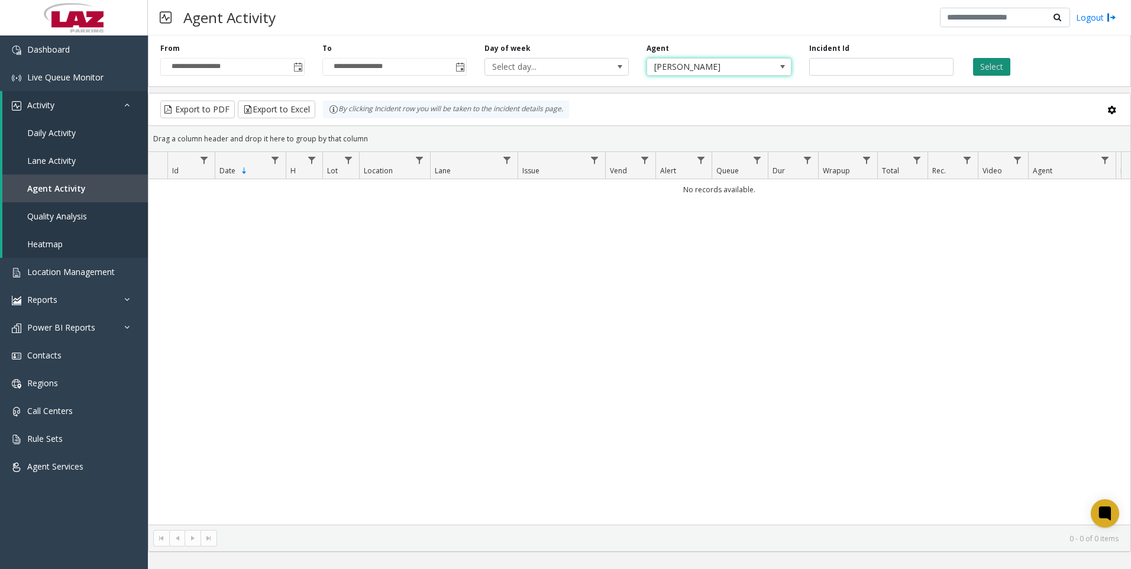
click at [988, 62] on button "Select" at bounding box center [991, 67] width 37 height 18
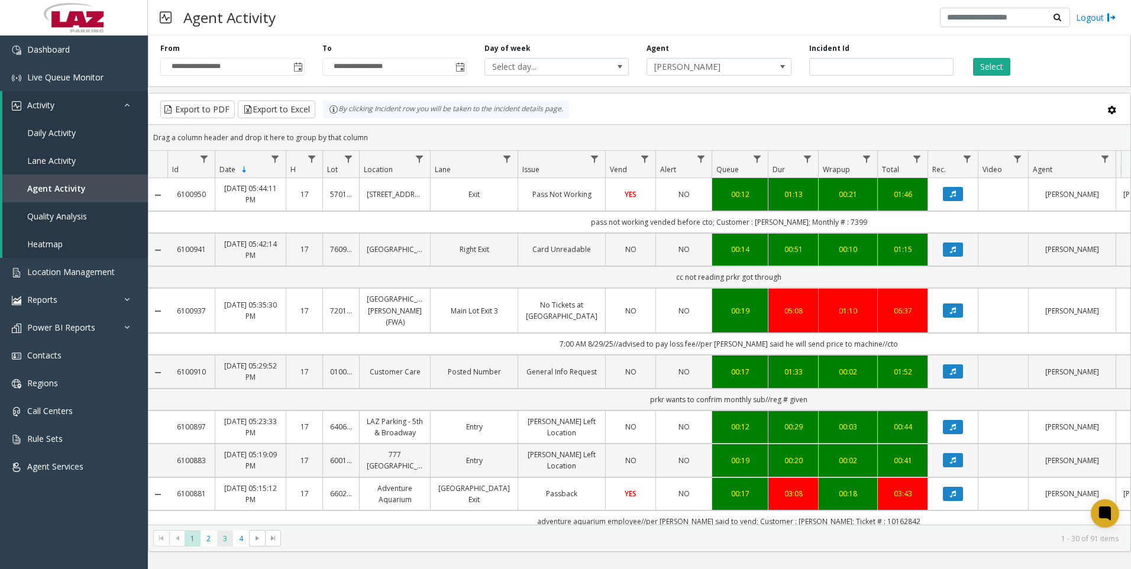
click at [227, 537] on span "3" at bounding box center [225, 539] width 16 height 16
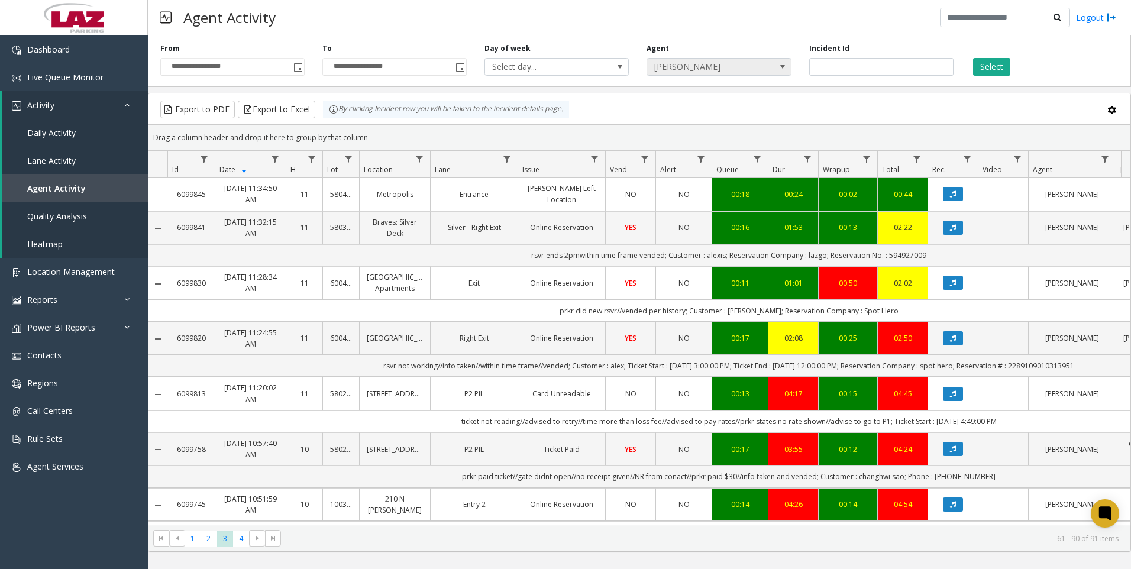
click at [737, 70] on span "[PERSON_NAME]" at bounding box center [704, 67] width 115 height 17
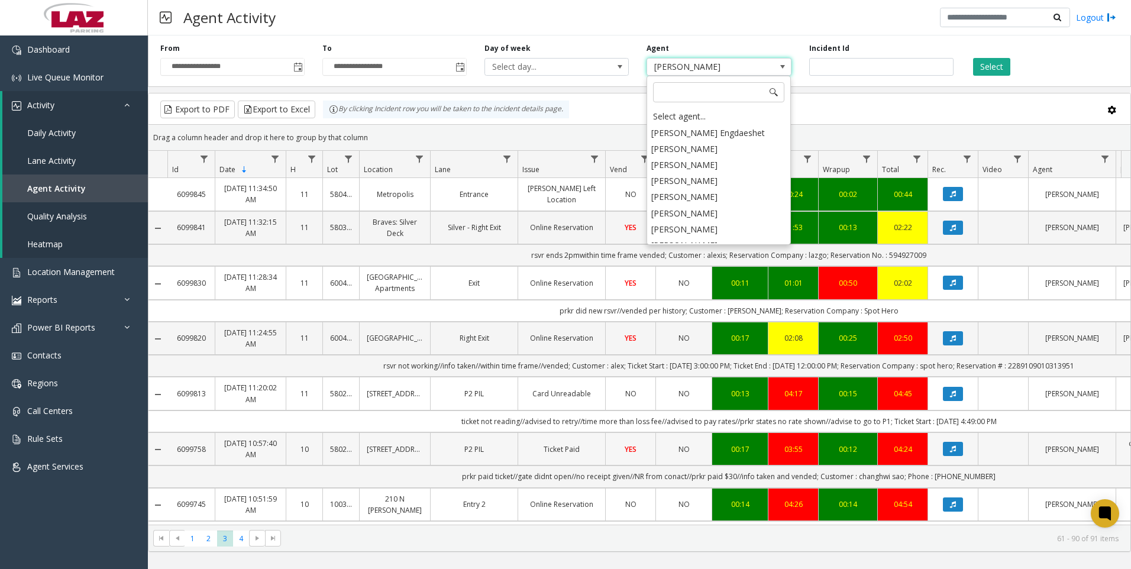
scroll to position [6448, 0]
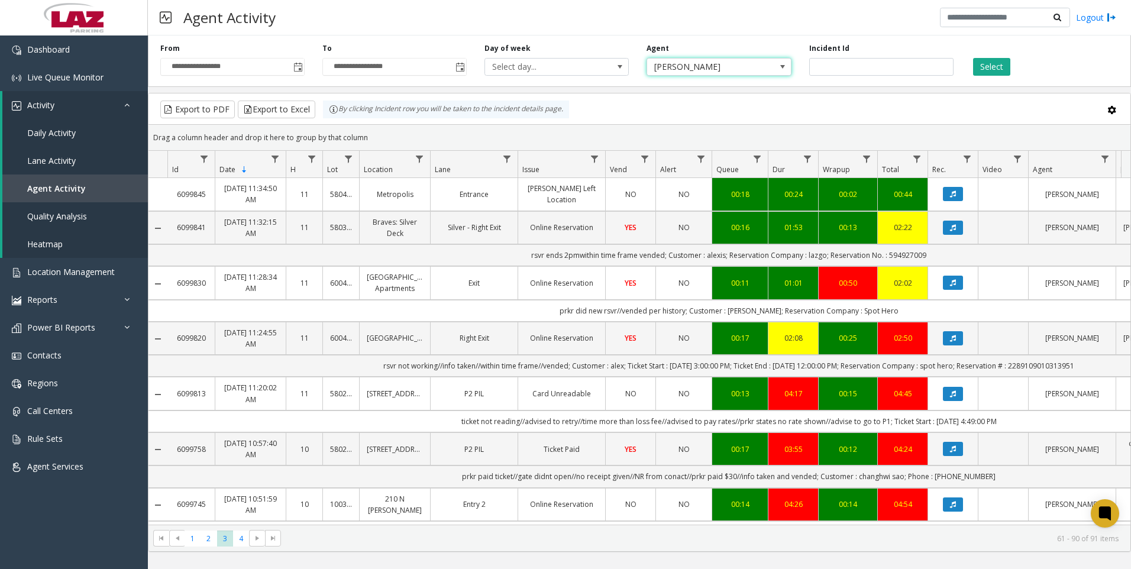
click at [715, 67] on span "[PERSON_NAME]" at bounding box center [704, 67] width 115 height 17
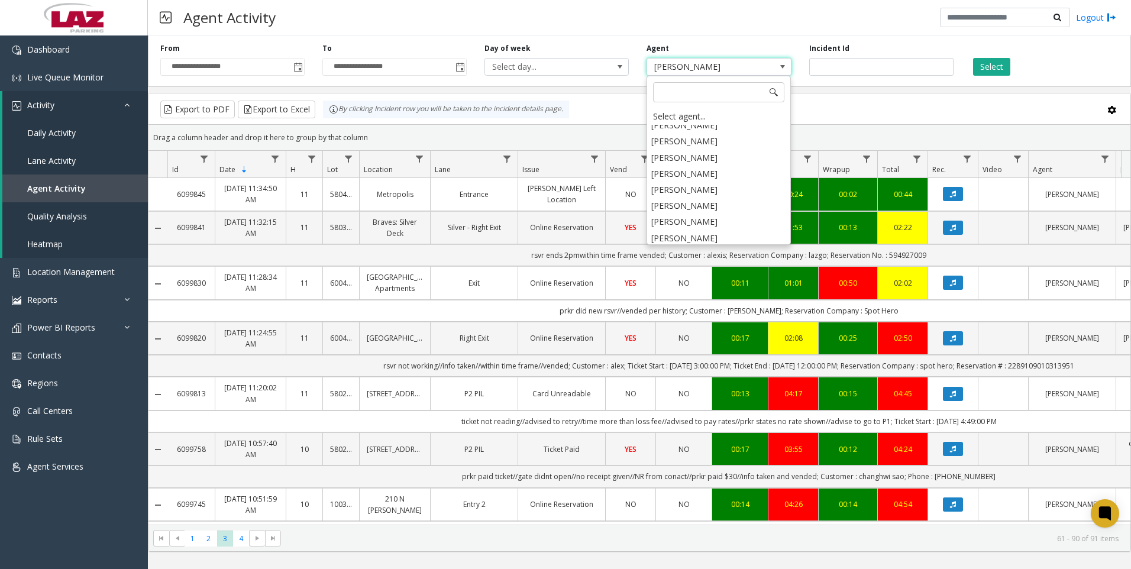
scroll to position [5969, 0]
click at [692, 202] on li "[PERSON_NAME]" at bounding box center [719, 210] width 141 height 16
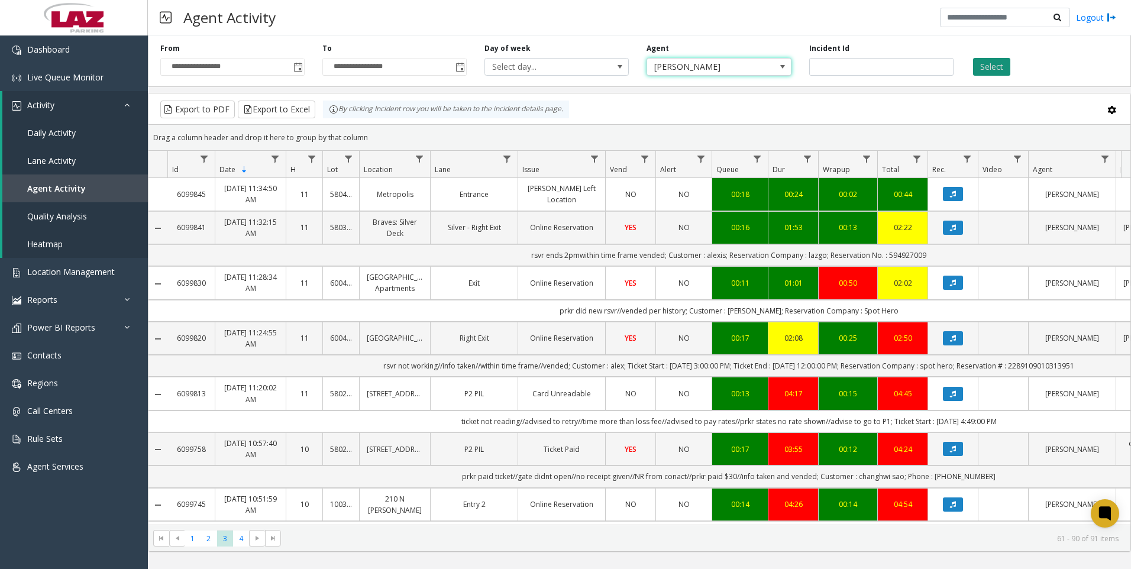
click at [988, 67] on button "Select" at bounding box center [991, 67] width 37 height 18
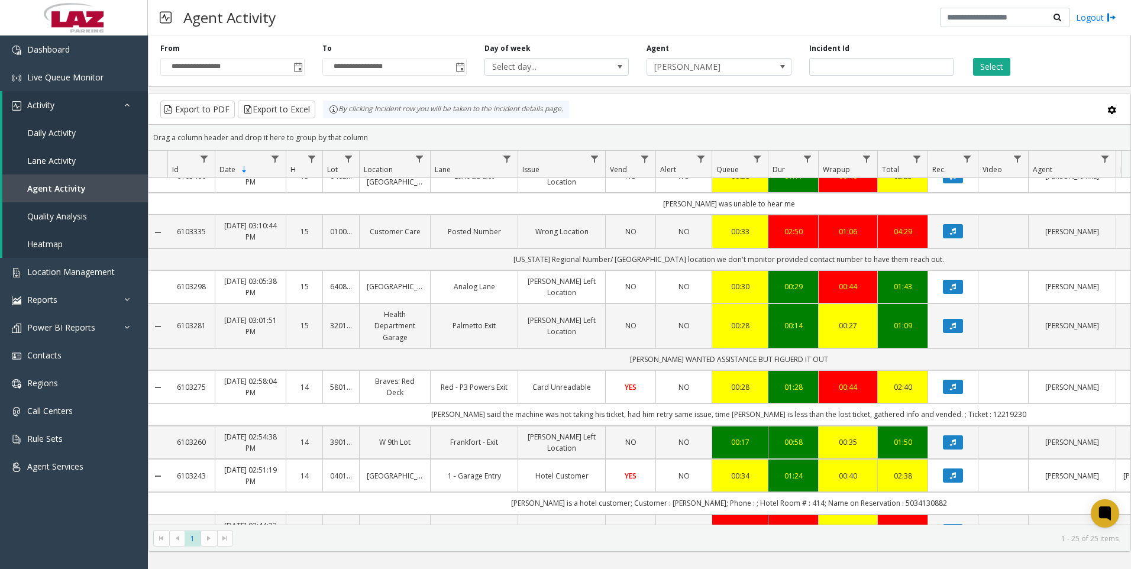
scroll to position [769, 0]
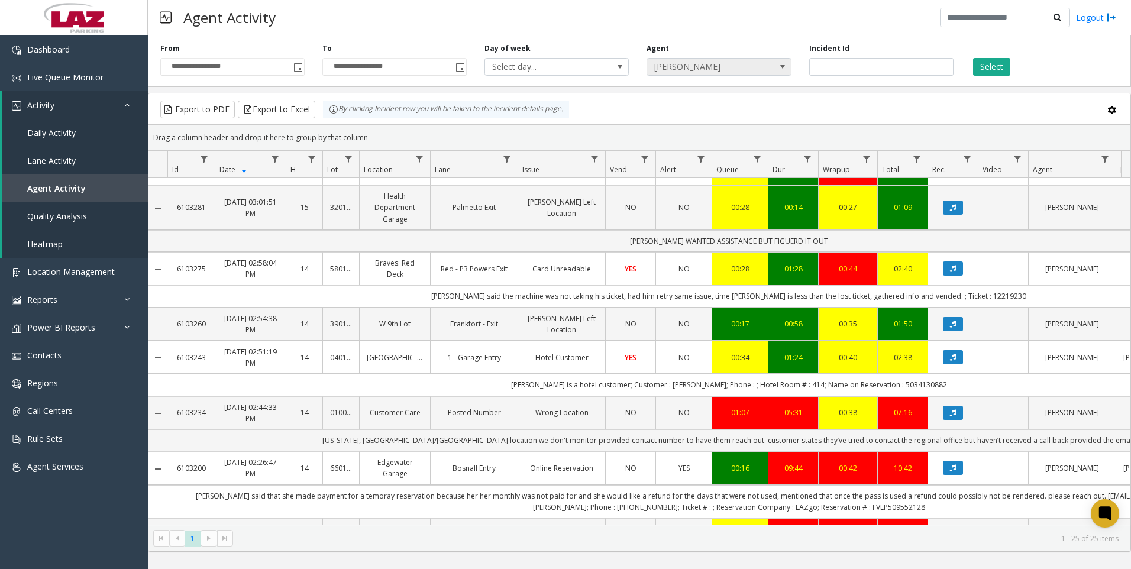
click at [783, 70] on span at bounding box center [782, 66] width 9 height 9
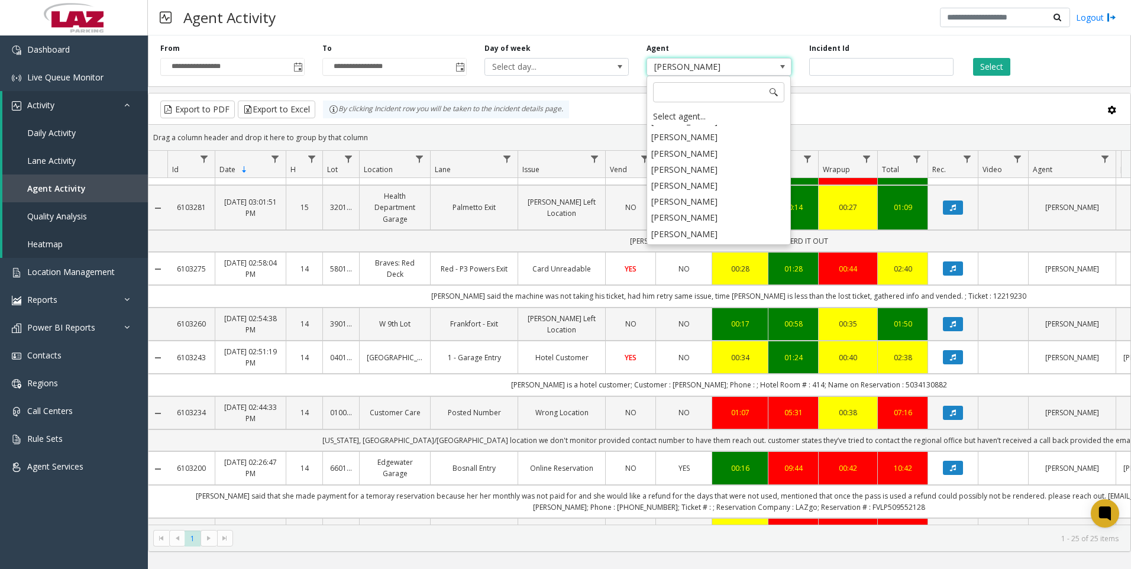
scroll to position [6536, 0]
click at [722, 247] on li "[PERSON_NAME]" at bounding box center [719, 255] width 141 height 16
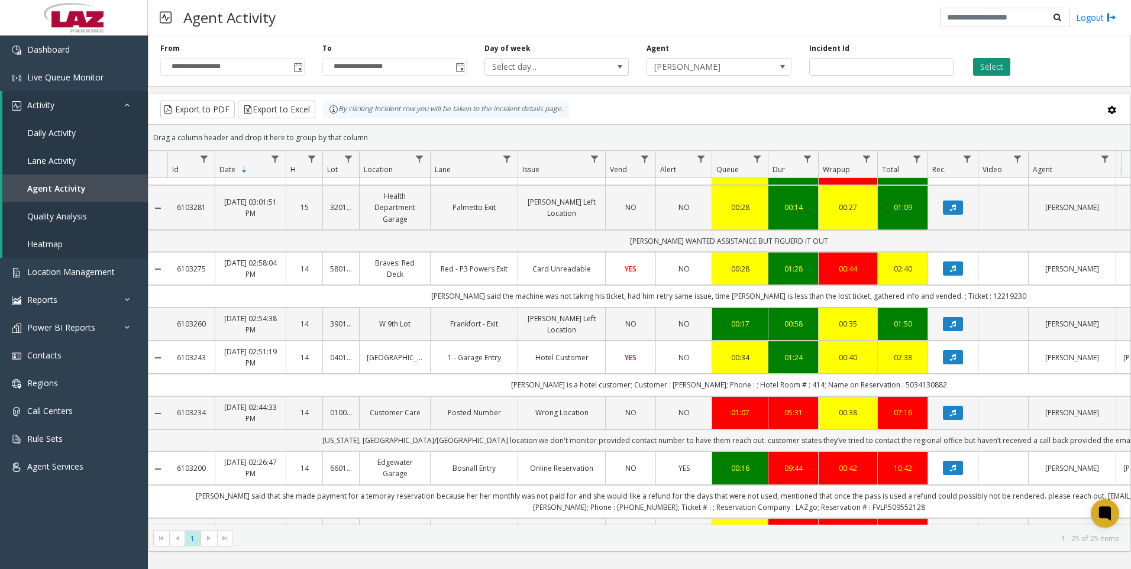
click at [986, 73] on button "Select" at bounding box center [991, 67] width 37 height 18
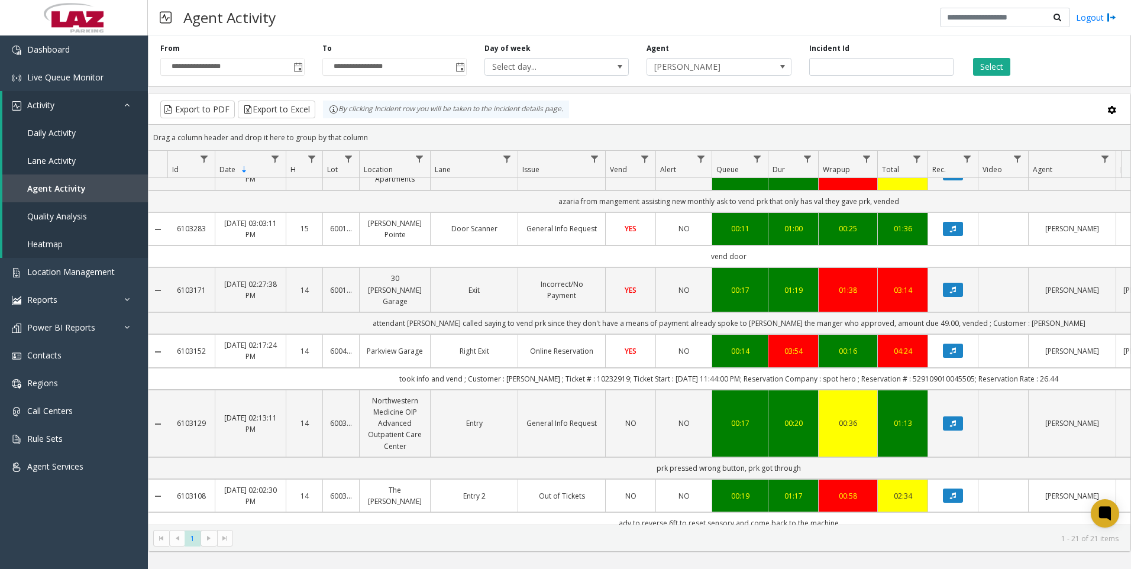
scroll to position [473, 0]
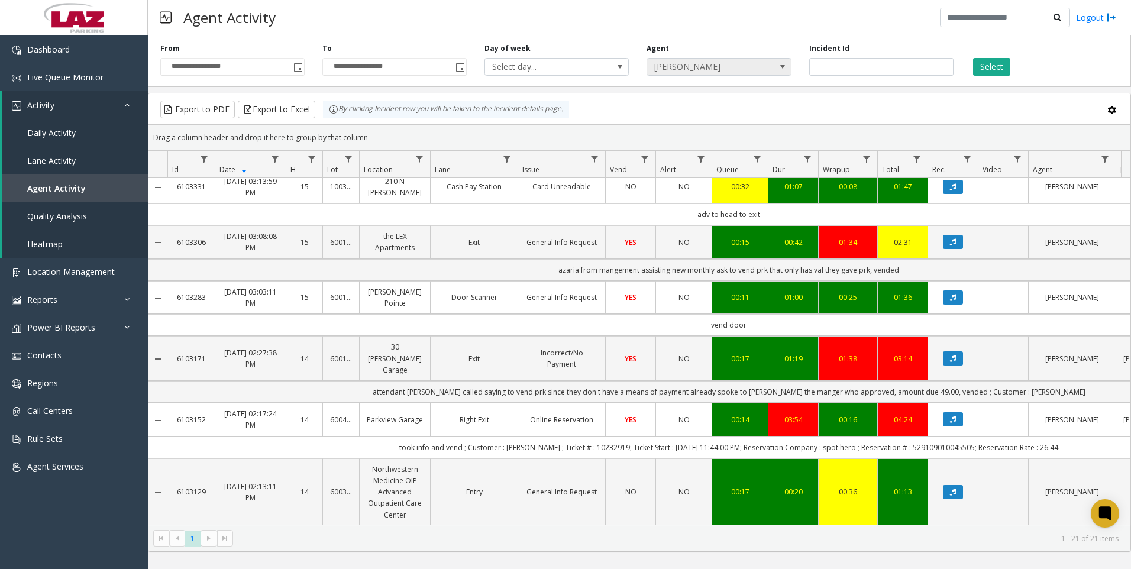
click at [708, 69] on span "[PERSON_NAME]" at bounding box center [704, 67] width 115 height 17
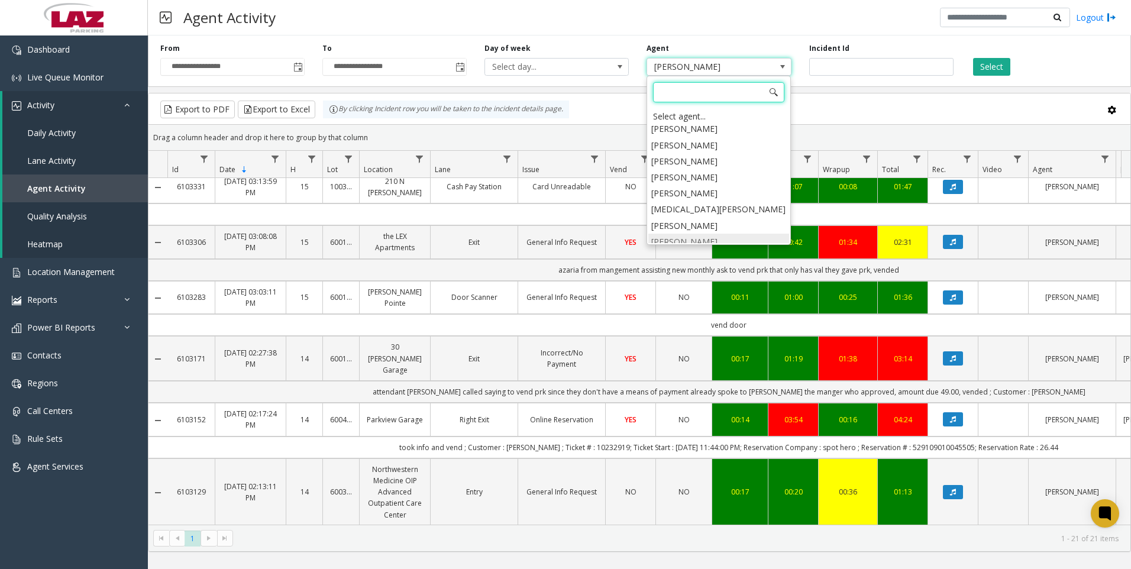
scroll to position [6205, 0]
click at [693, 223] on li "[PERSON_NAME]" at bounding box center [719, 231] width 141 height 16
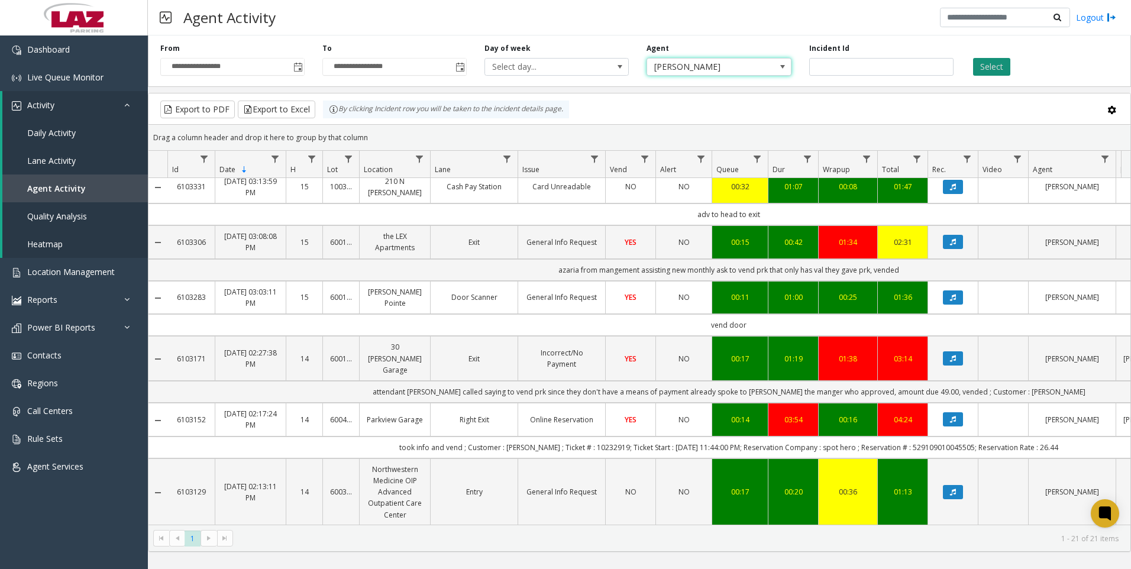
click at [984, 66] on button "Select" at bounding box center [991, 67] width 37 height 18
